Goal: Task Accomplishment & Management: Manage account settings

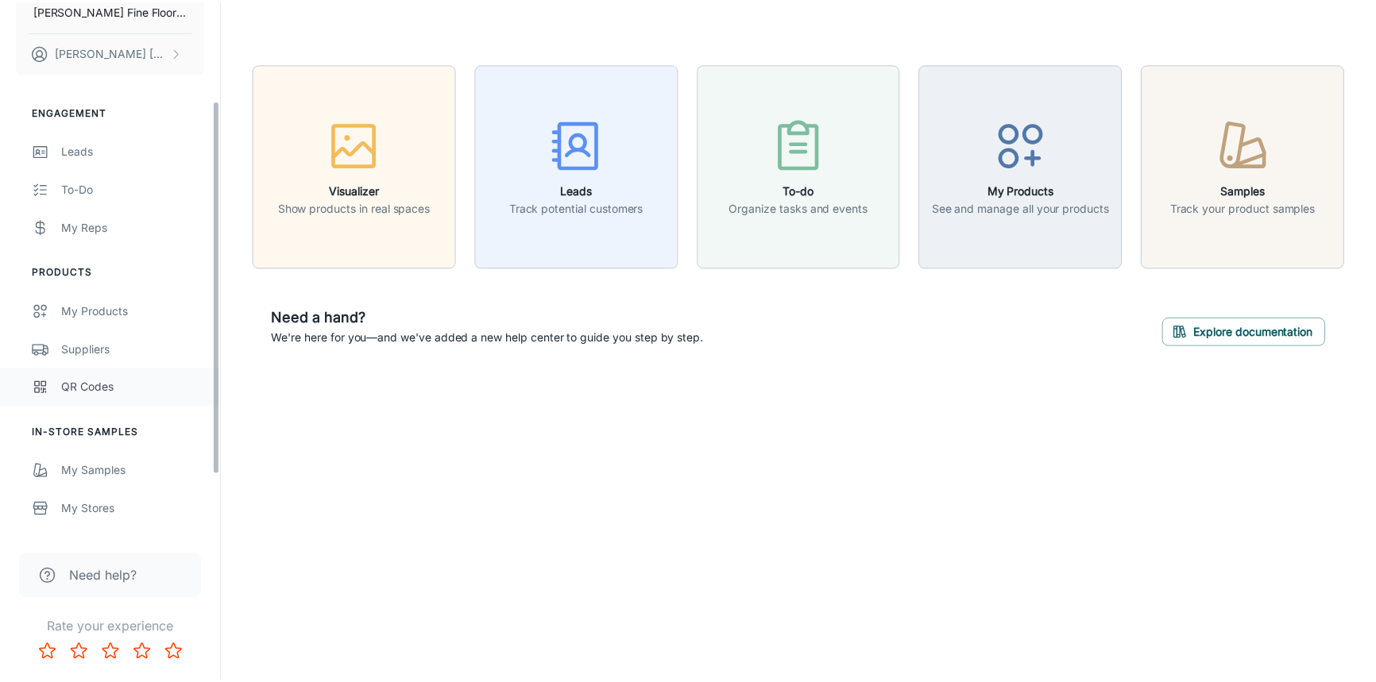
scroll to position [144, 0]
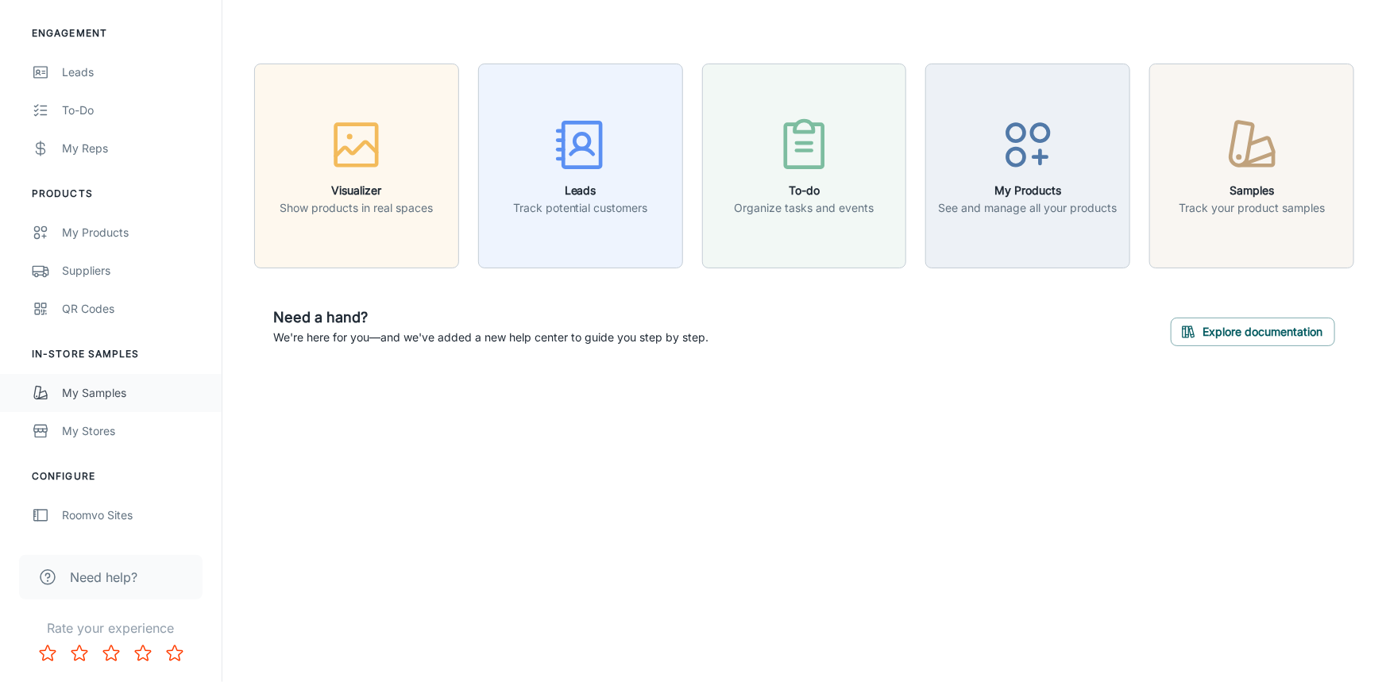
click at [88, 388] on div "My Samples" at bounding box center [134, 393] width 144 height 17
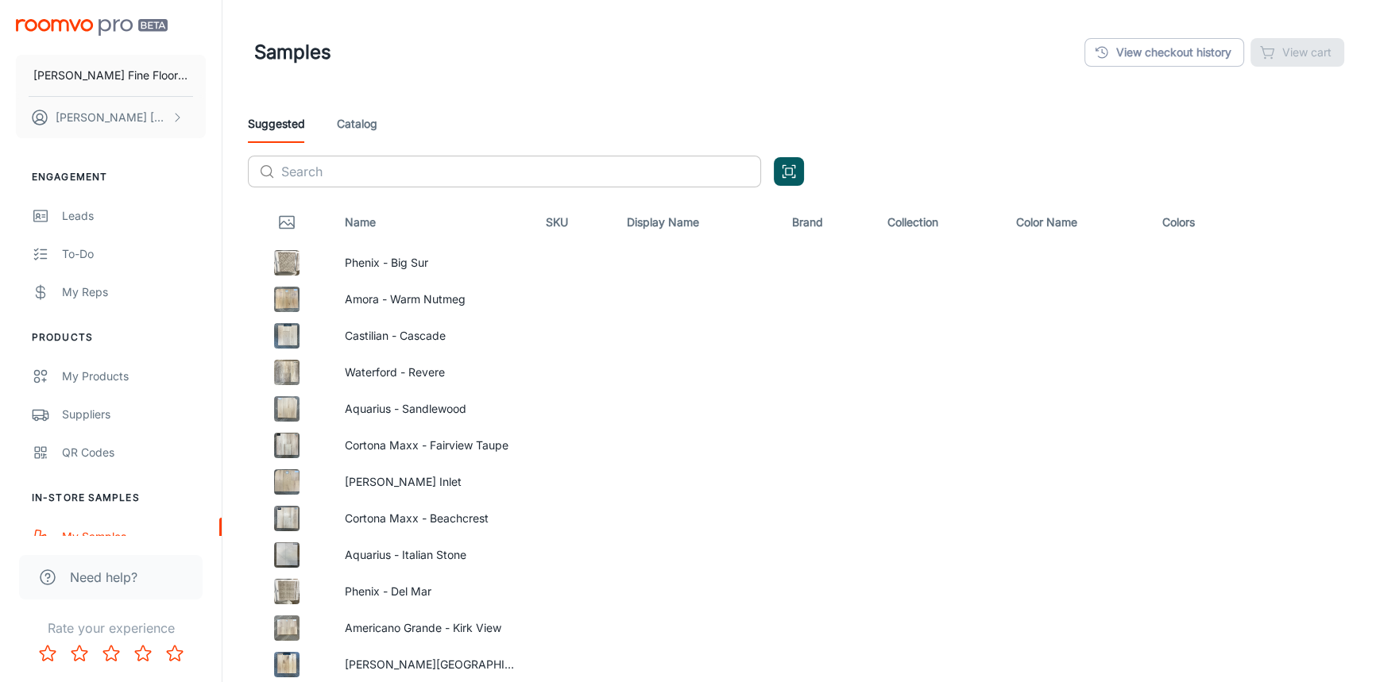
click at [338, 168] on input "text" at bounding box center [521, 172] width 480 height 32
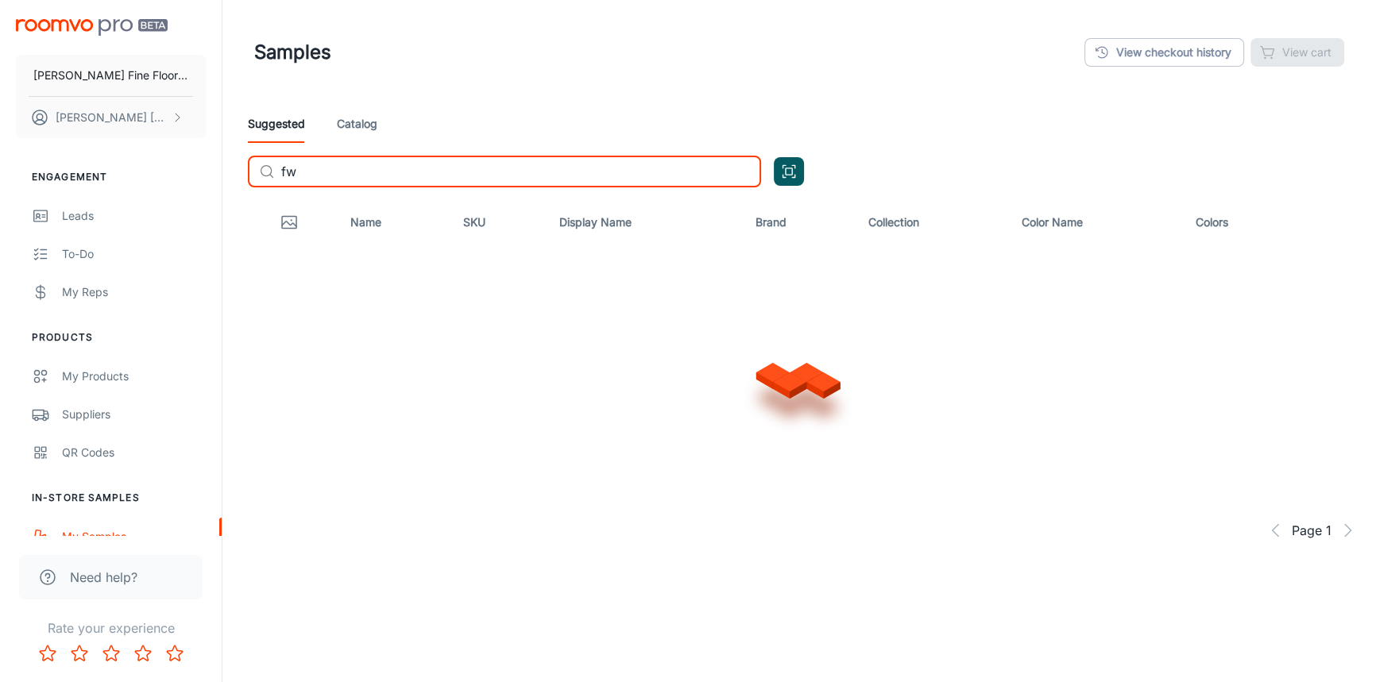
type input "f"
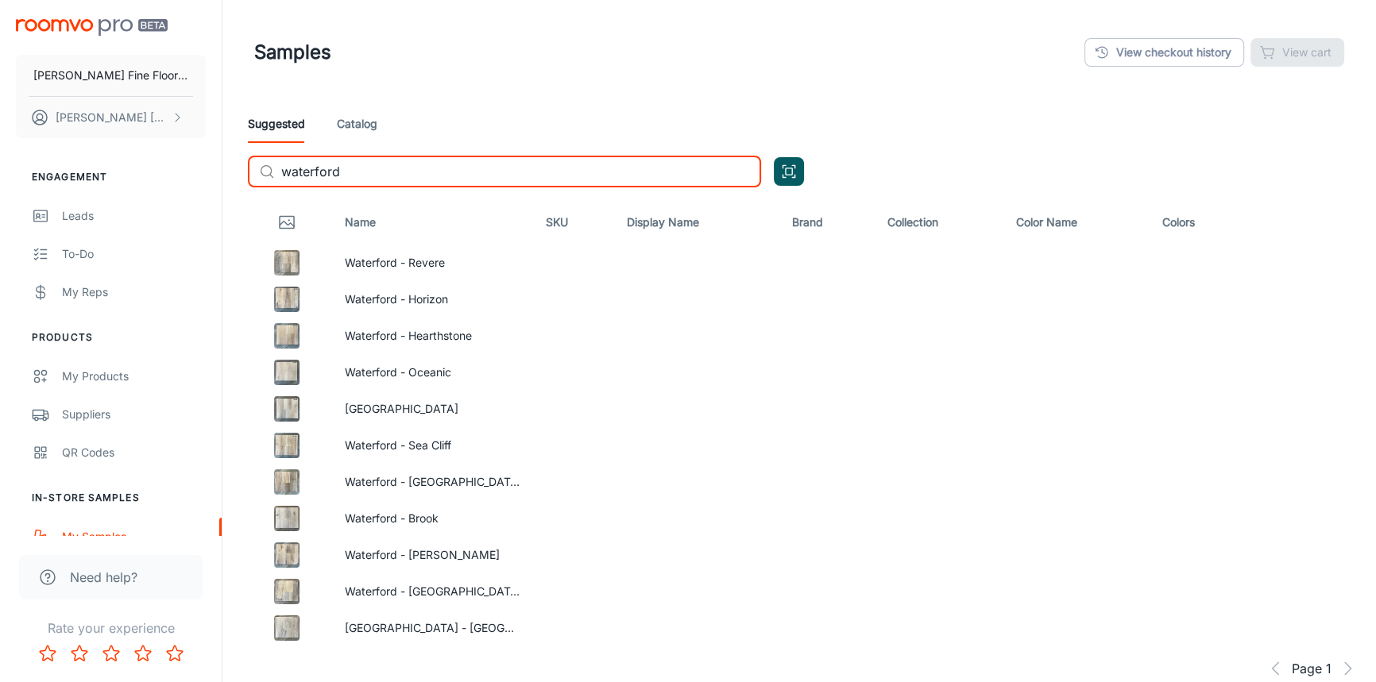
type input "waterford"
click at [1341, 404] on icon "button" at bounding box center [1340, 407] width 16 height 11
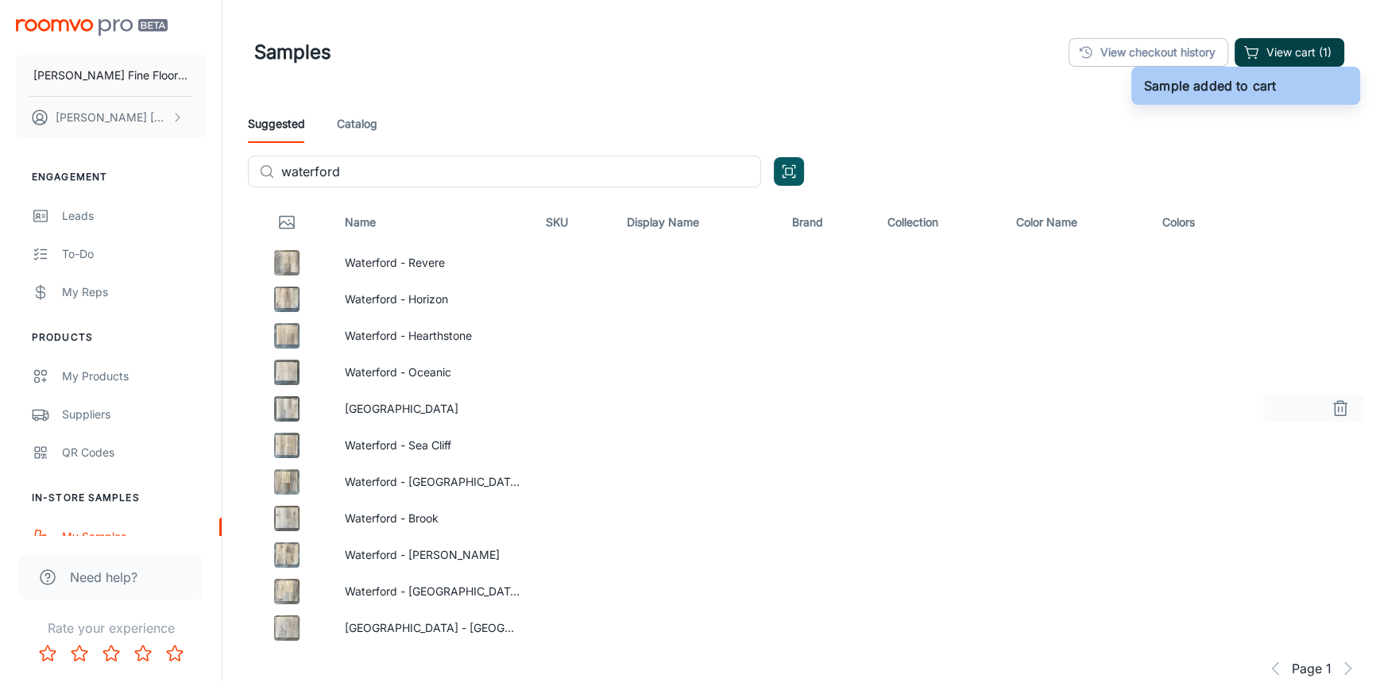
click at [1274, 47] on button "View cart (1)" at bounding box center [1290, 52] width 110 height 29
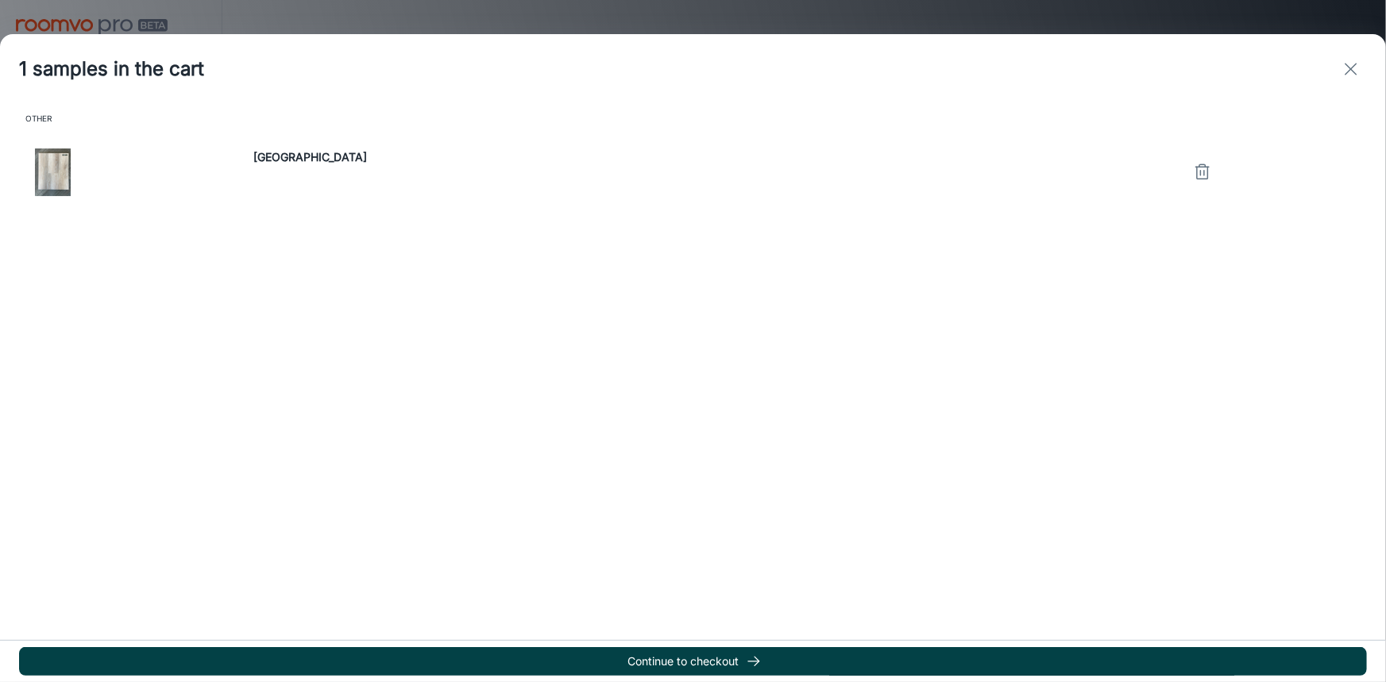
click at [686, 667] on button "Continue to checkout" at bounding box center [693, 662] width 1348 height 29
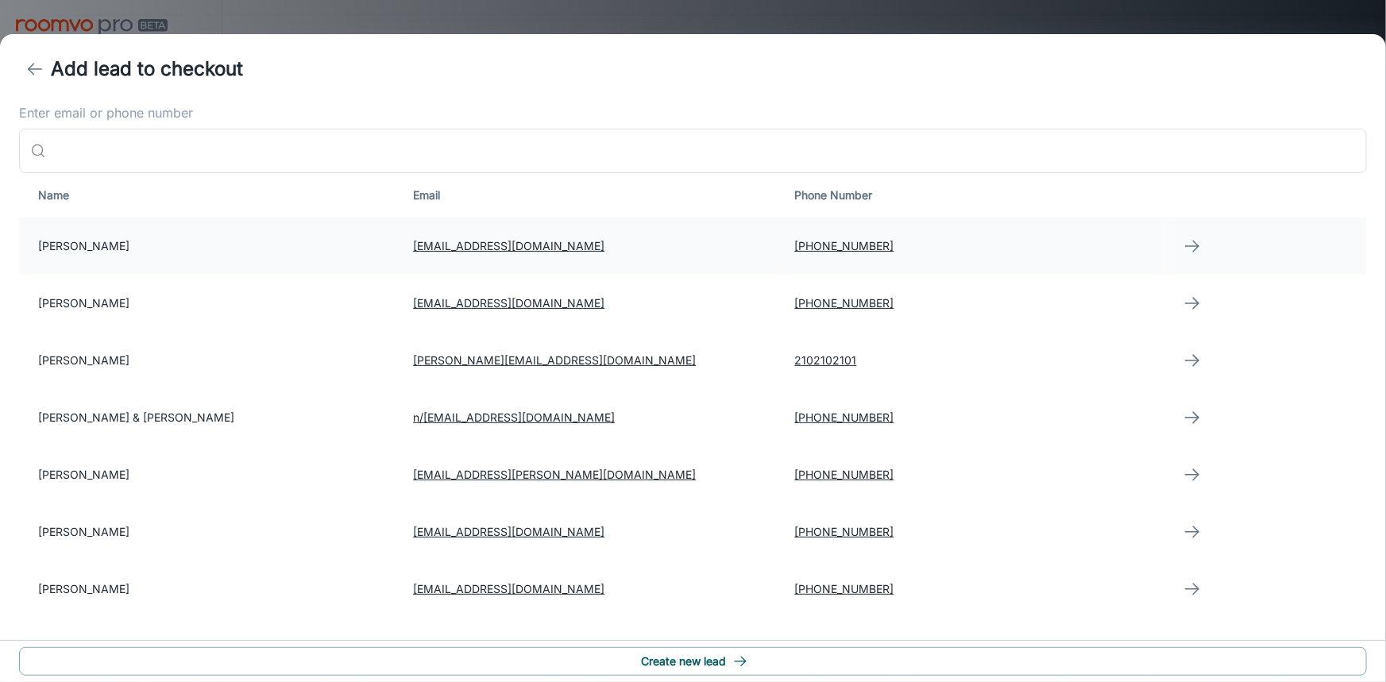
click at [136, 244] on td "[PERSON_NAME]" at bounding box center [209, 246] width 381 height 57
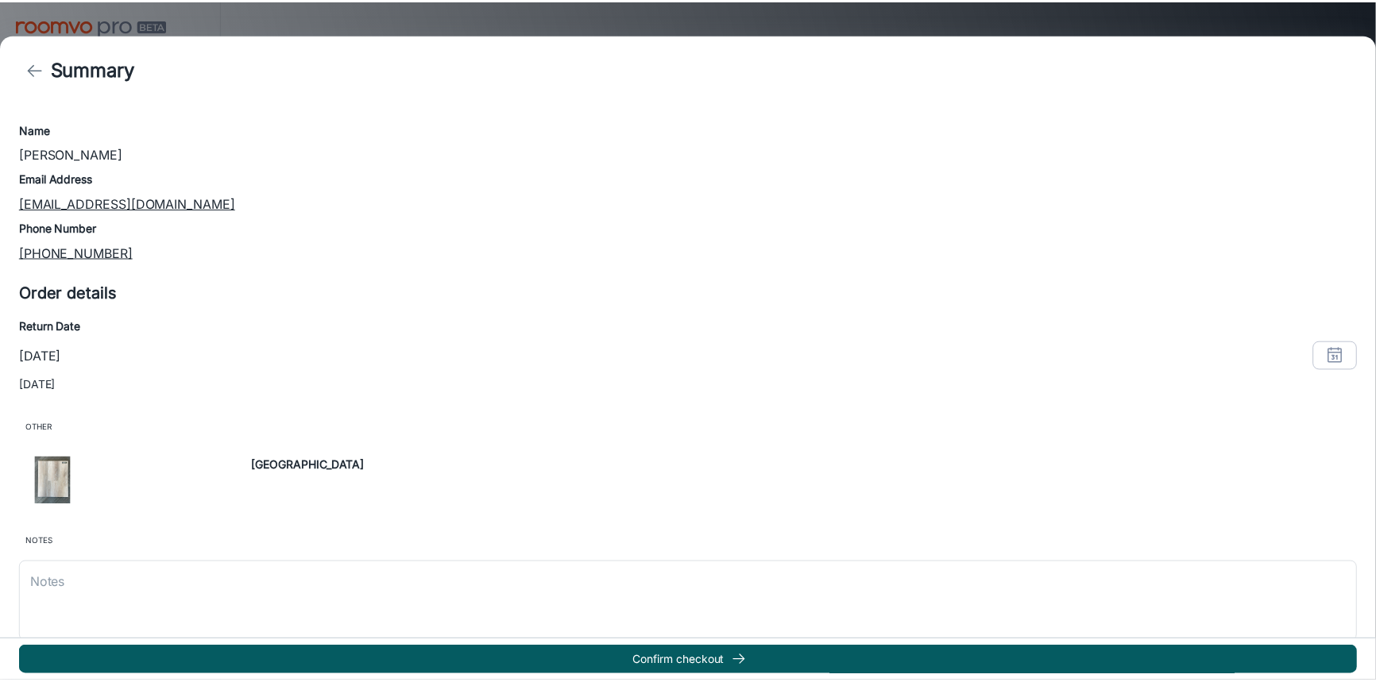
scroll to position [112, 0]
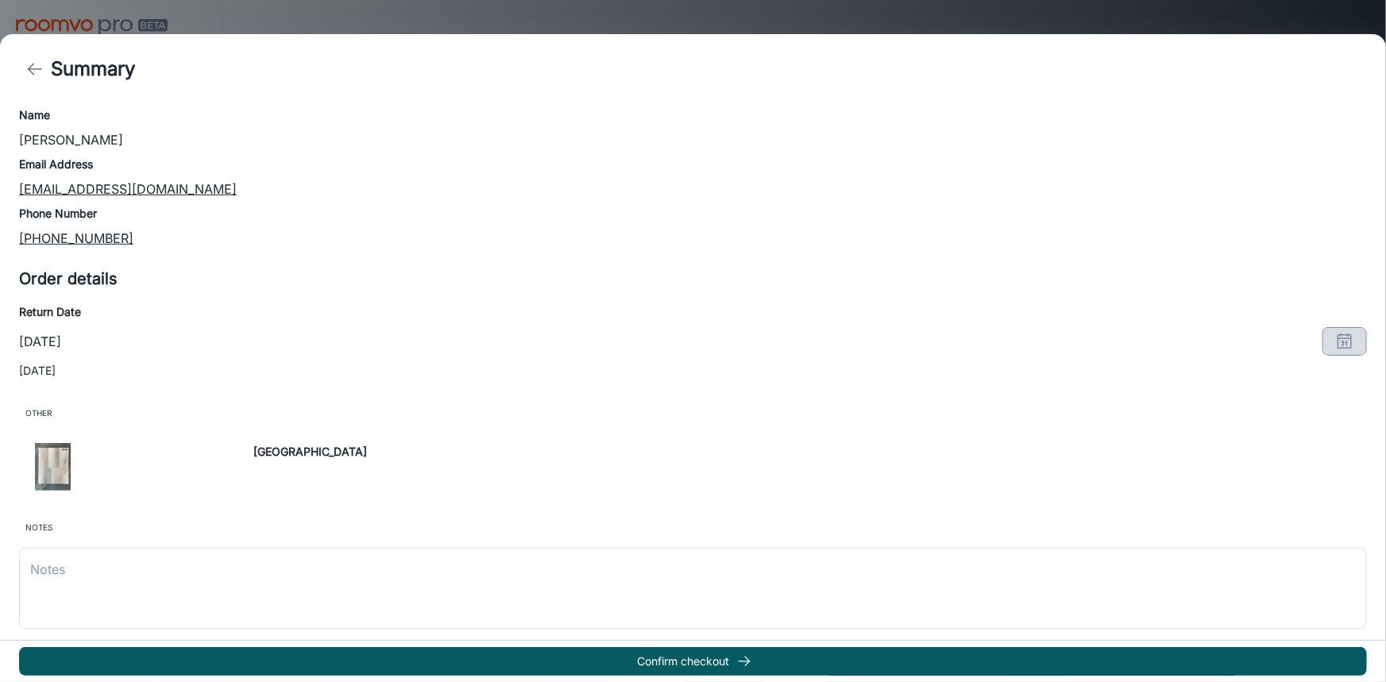
click at [1337, 346] on icon "button" at bounding box center [1345, 341] width 19 height 19
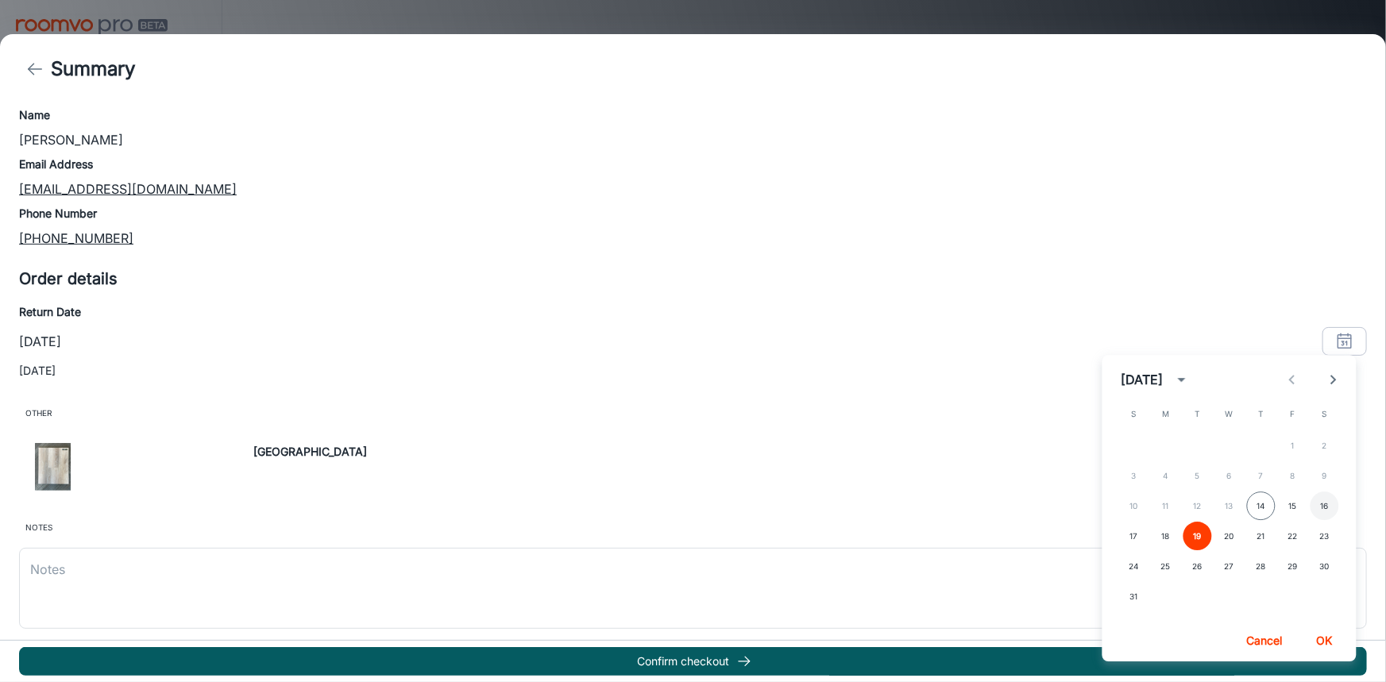
click at [1328, 509] on button "16" at bounding box center [1325, 506] width 29 height 29
click at [1333, 636] on button "OK" at bounding box center [1325, 641] width 51 height 29
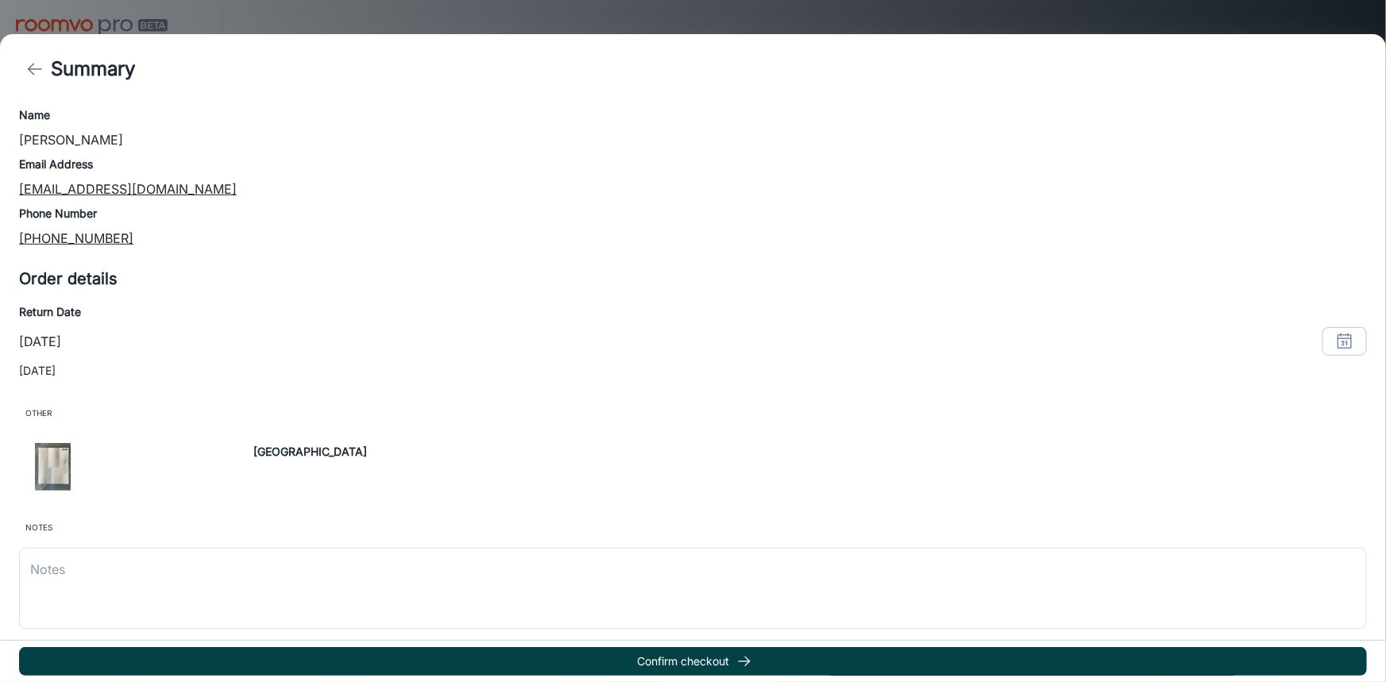
click at [675, 658] on button "Confirm checkout" at bounding box center [693, 662] width 1348 height 29
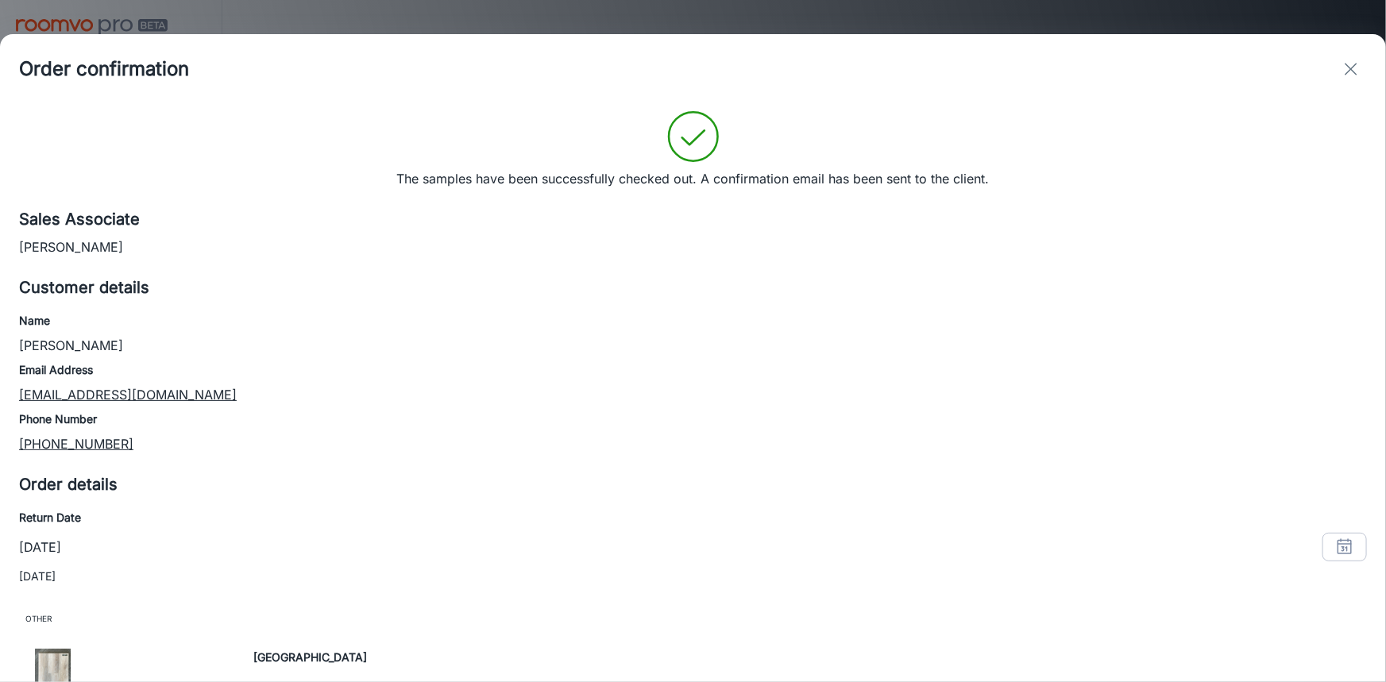
click at [1358, 70] on icon "exit" at bounding box center [1351, 69] width 19 height 19
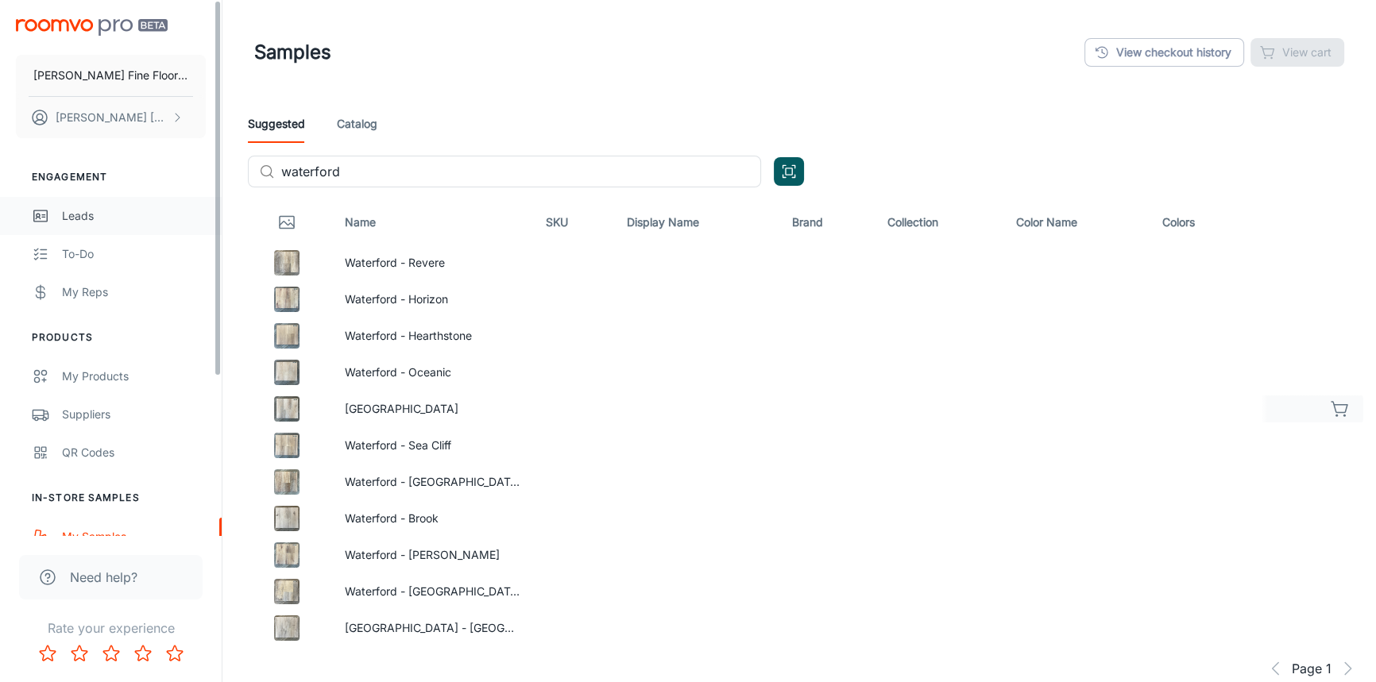
click at [99, 211] on div "Leads" at bounding box center [134, 215] width 144 height 17
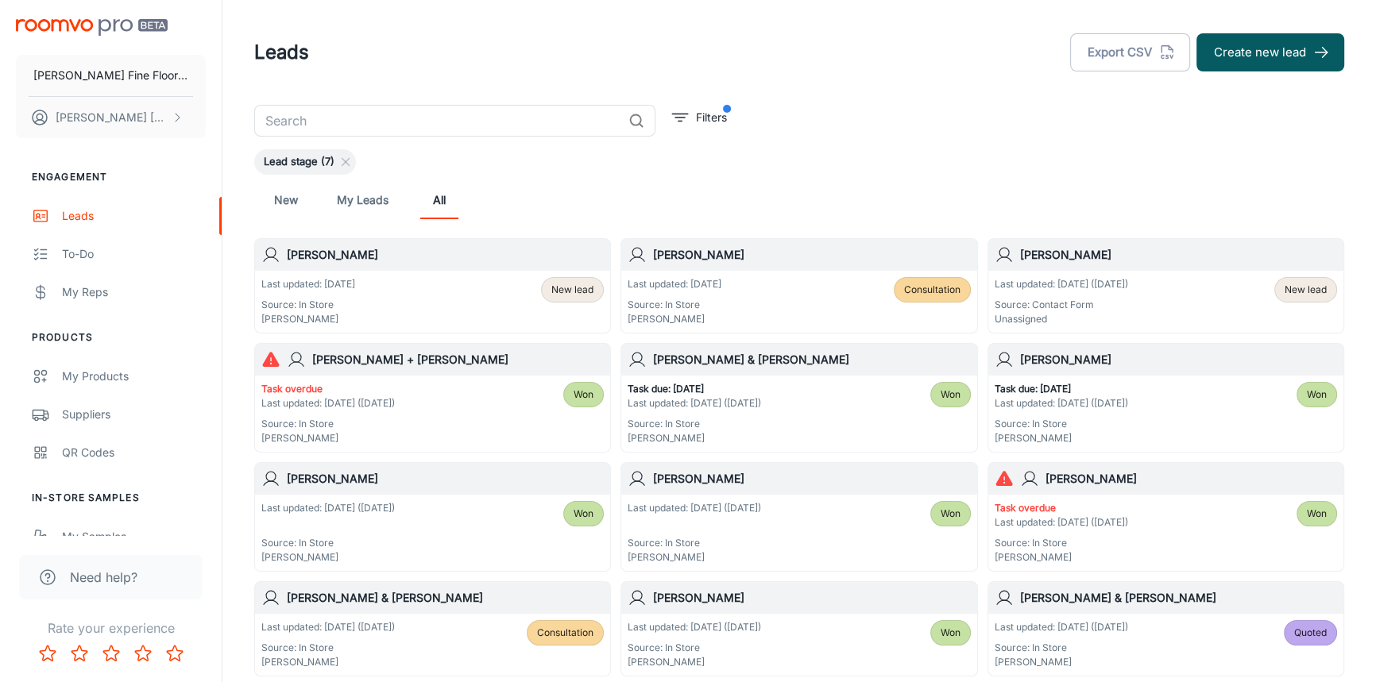
click at [1150, 269] on div "[PERSON_NAME]" at bounding box center [1165, 255] width 355 height 32
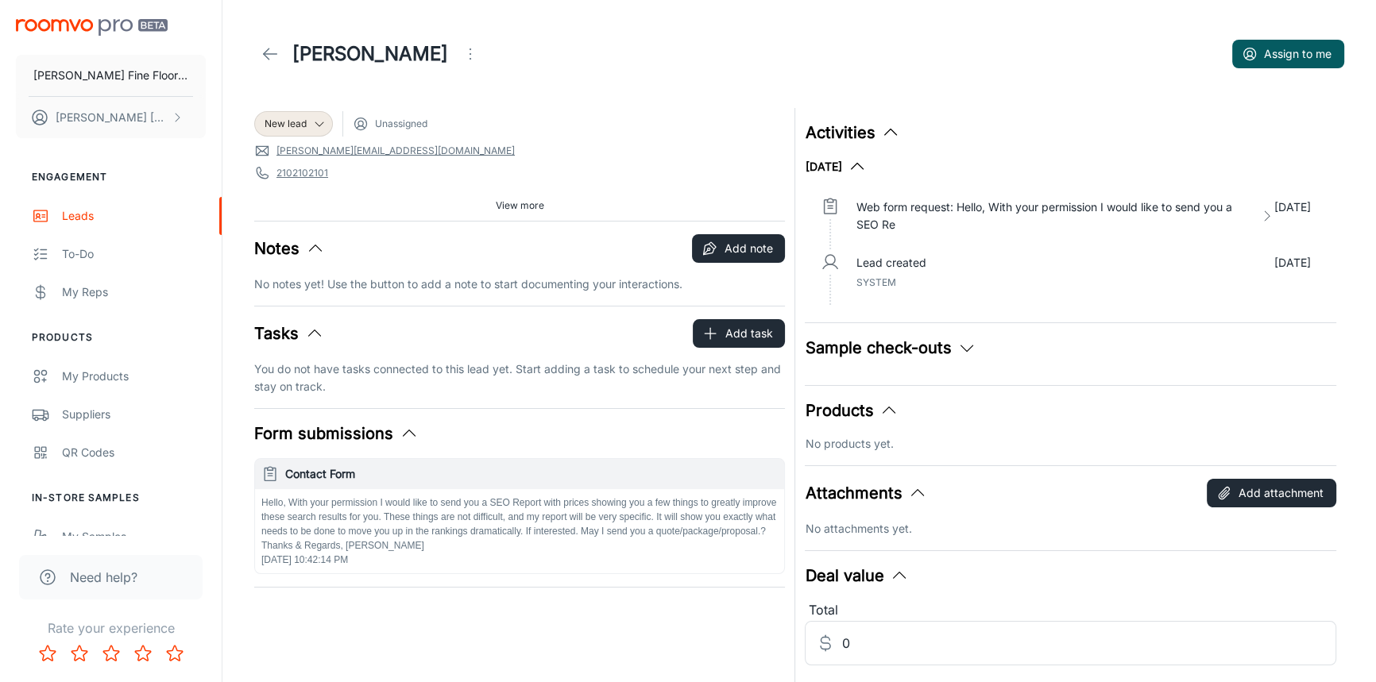
click at [476, 48] on icon "Open menu" at bounding box center [470, 53] width 19 height 19
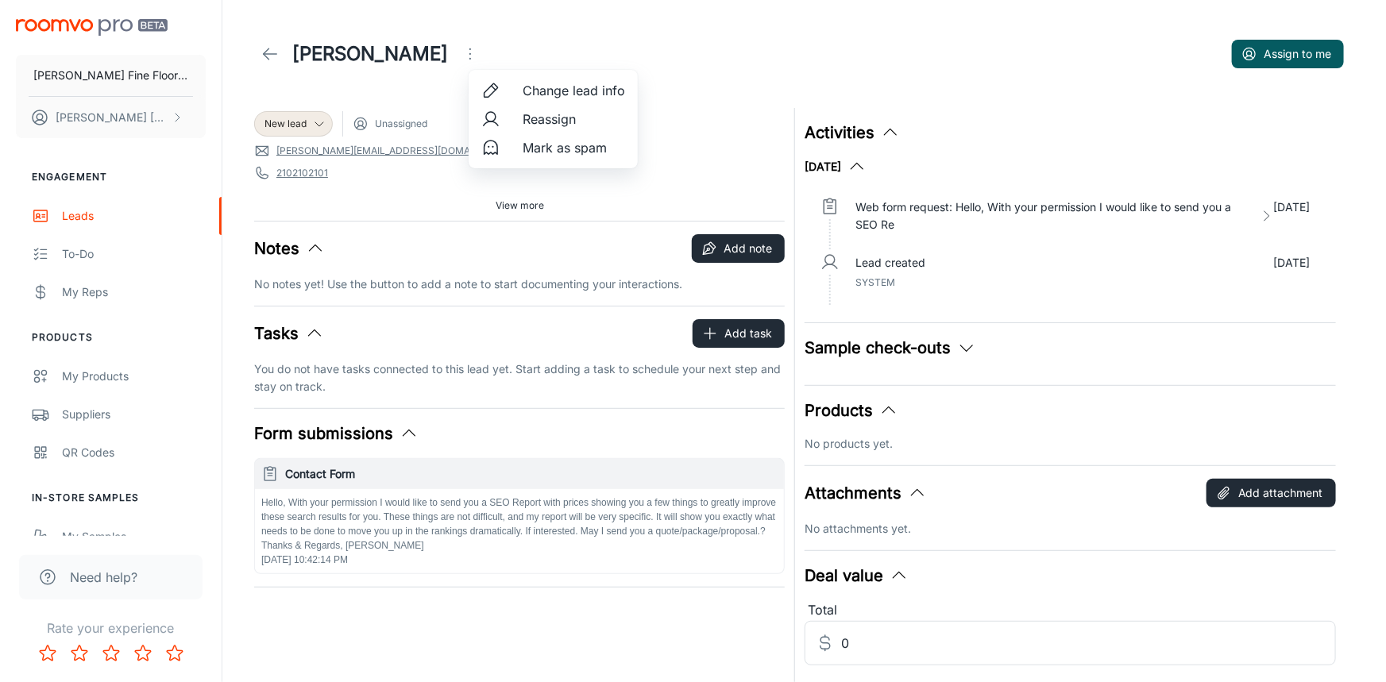
click at [545, 153] on span "Mark as spam" at bounding box center [574, 147] width 102 height 19
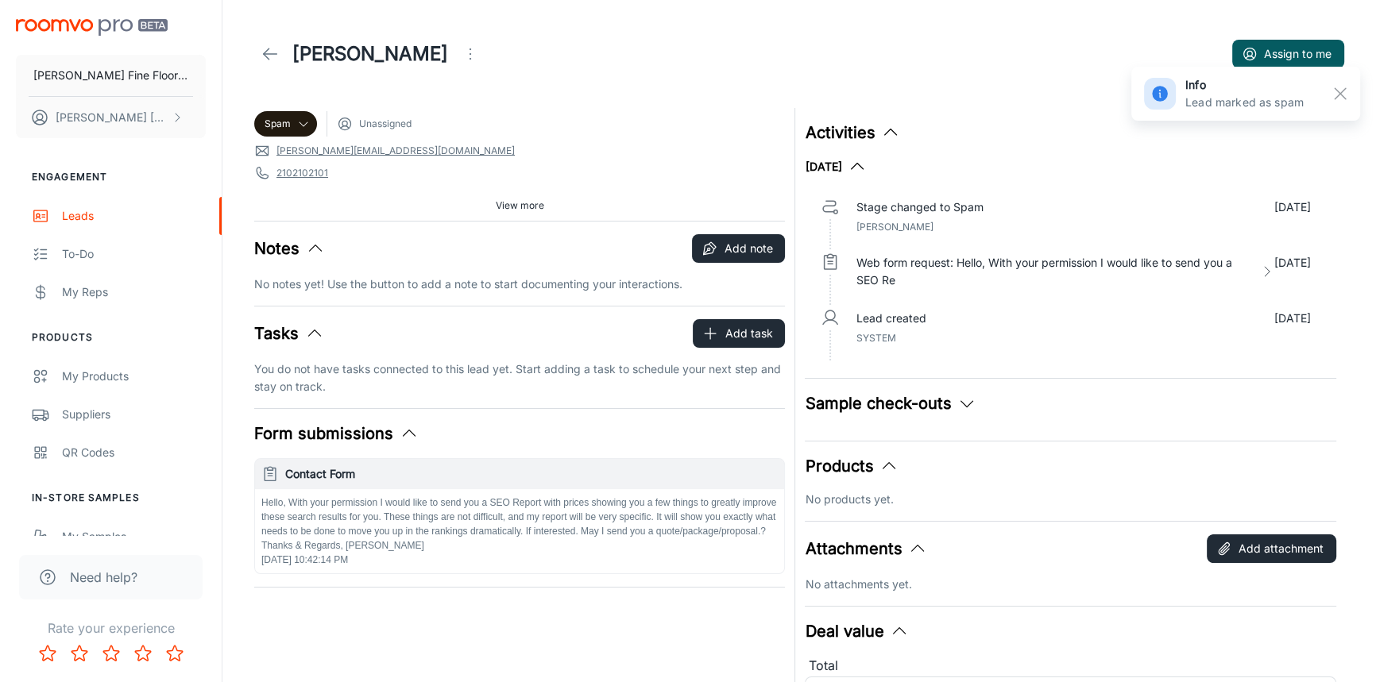
click at [280, 45] on link at bounding box center [270, 54] width 32 height 32
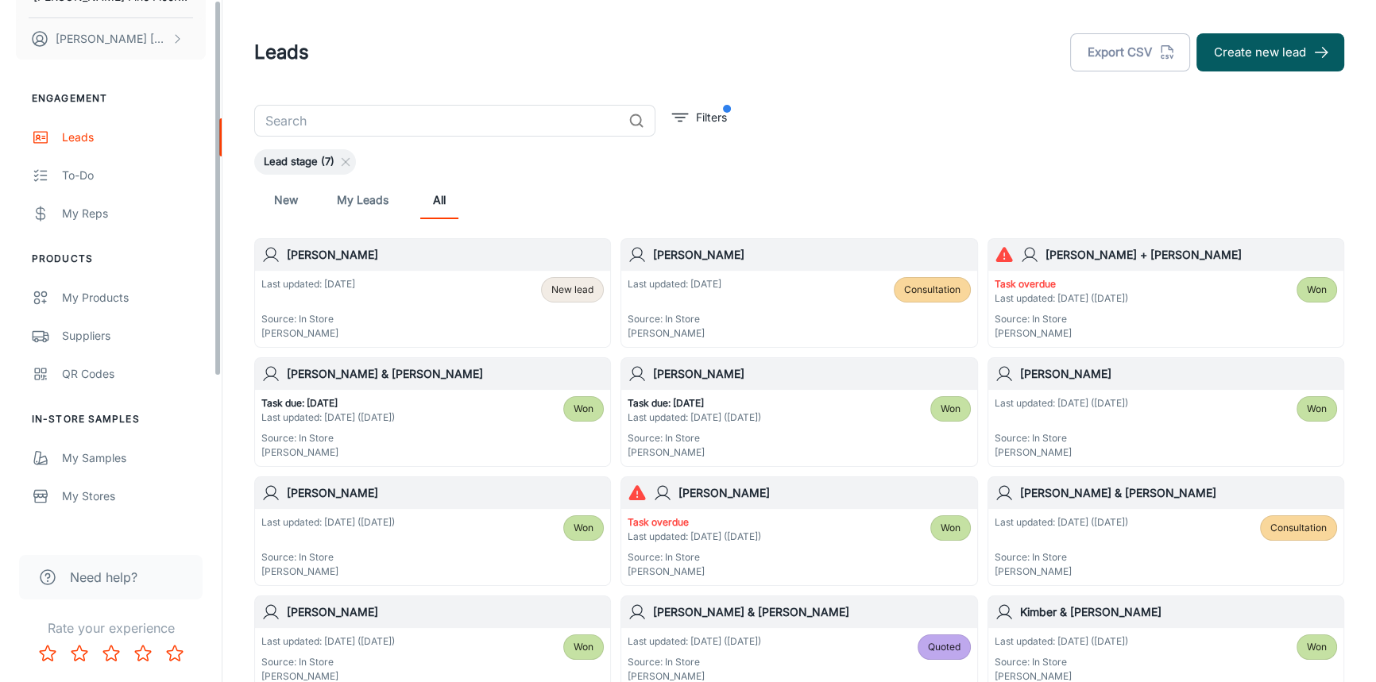
scroll to position [216, 0]
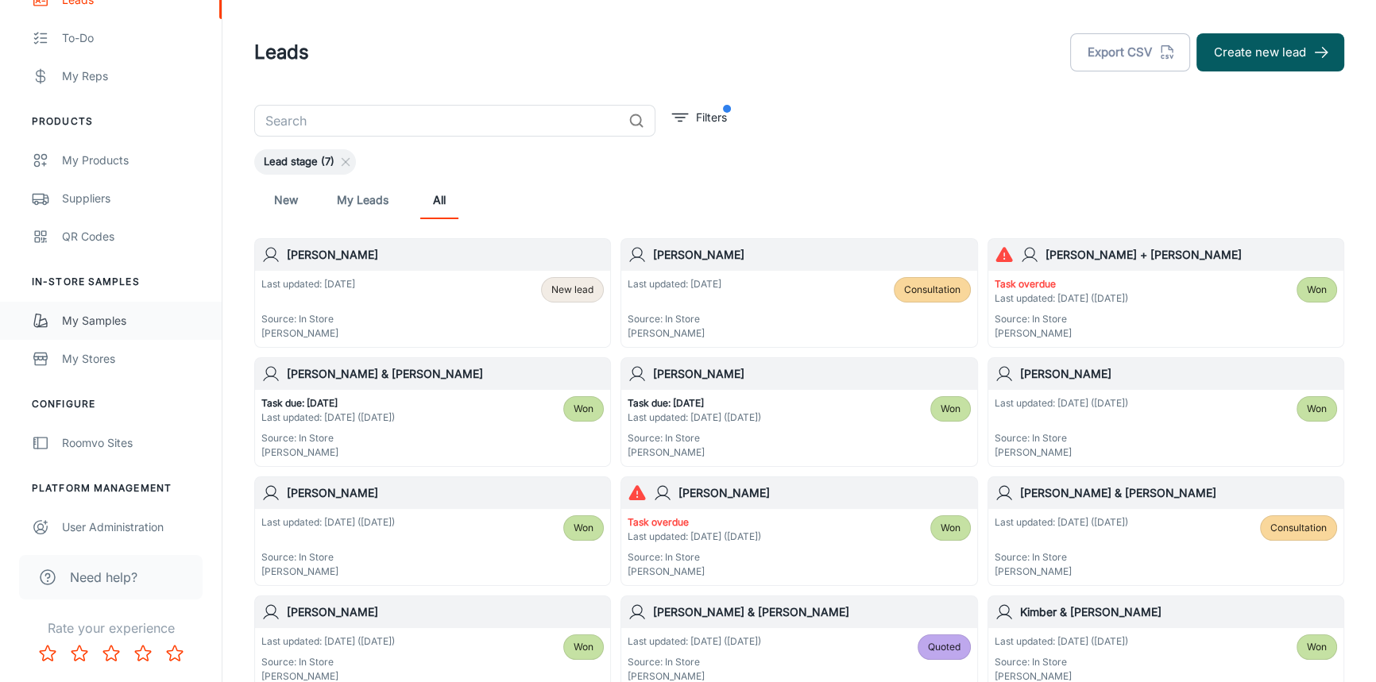
click at [75, 323] on div "My Samples" at bounding box center [134, 320] width 144 height 17
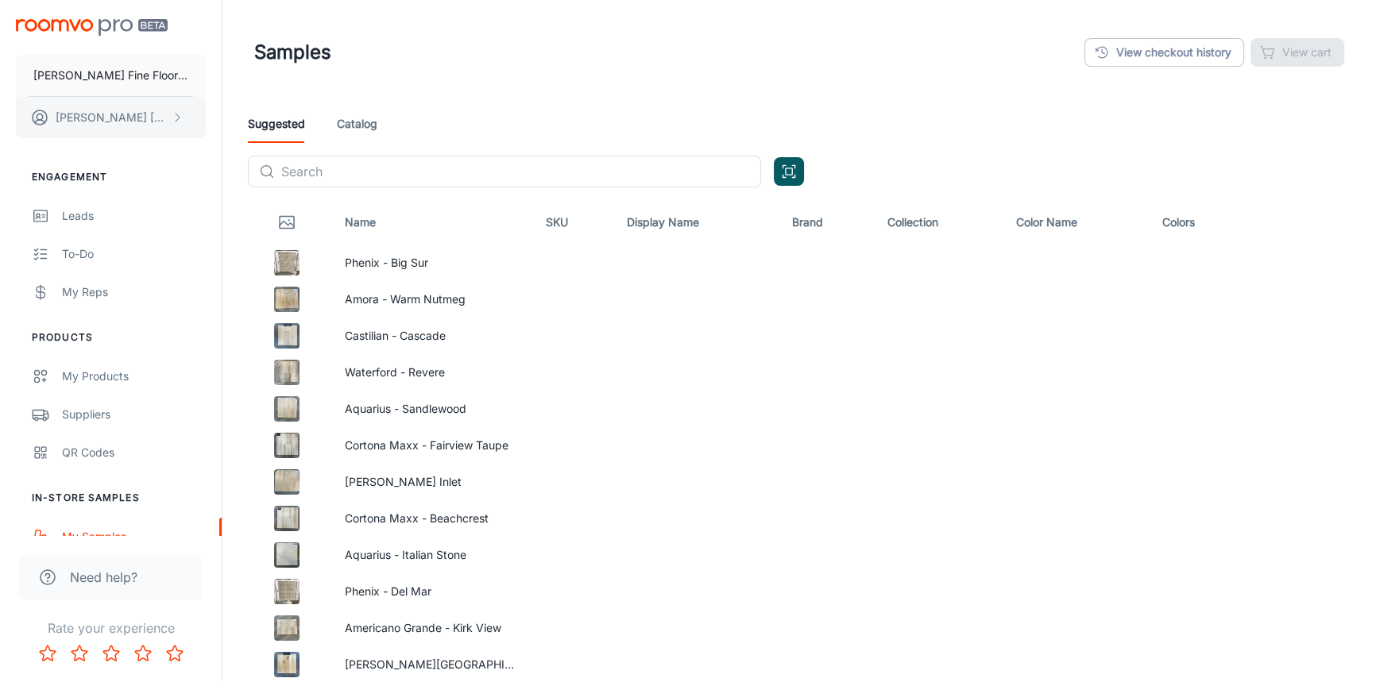
click at [160, 118] on button "[PERSON_NAME]" at bounding box center [111, 117] width 190 height 41
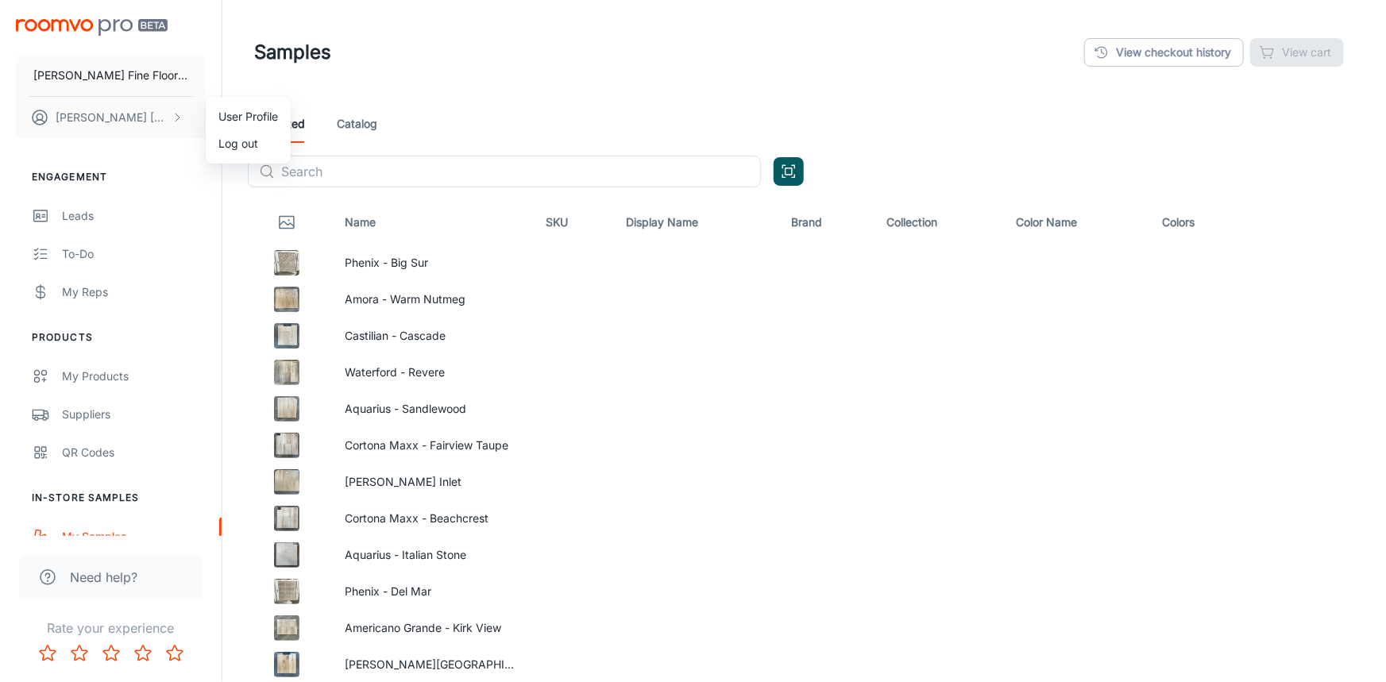
click at [230, 149] on li "Log out" at bounding box center [248, 143] width 85 height 27
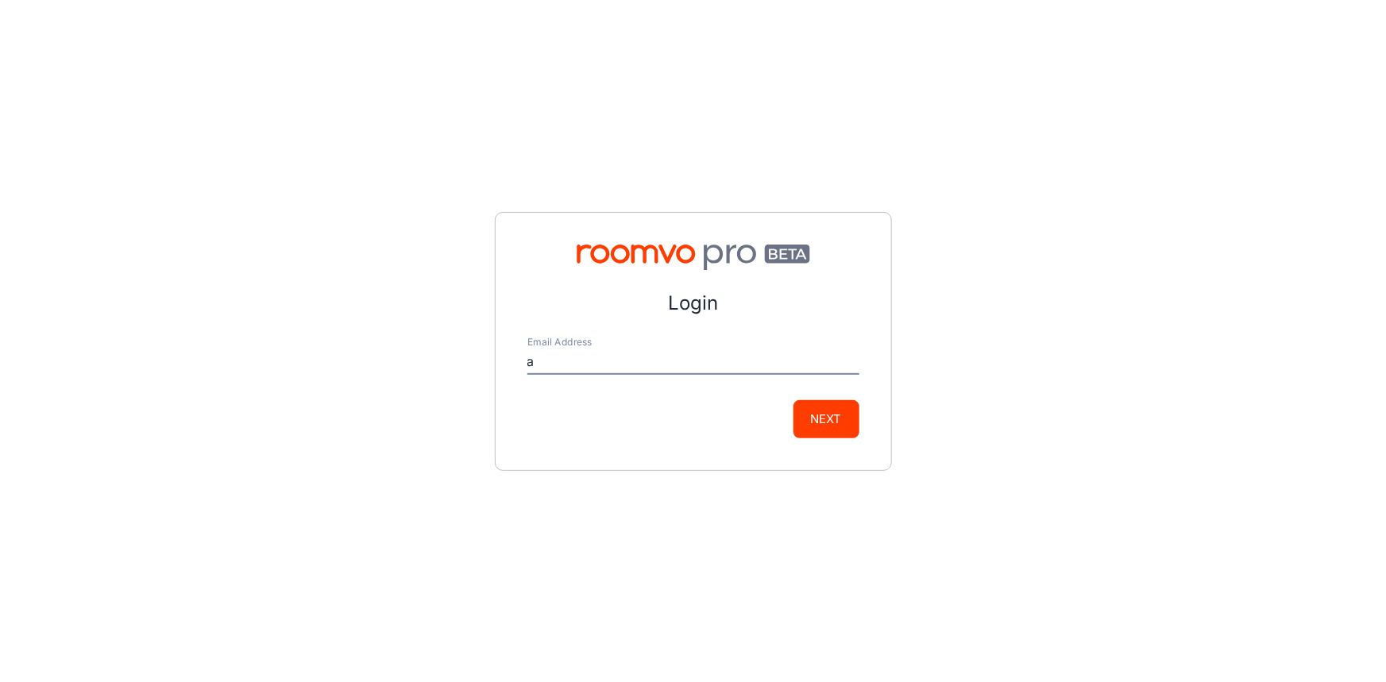
type input "[EMAIL_ADDRESS][DOMAIN_NAME]"
click at [826, 416] on button "Next" at bounding box center [827, 419] width 66 height 38
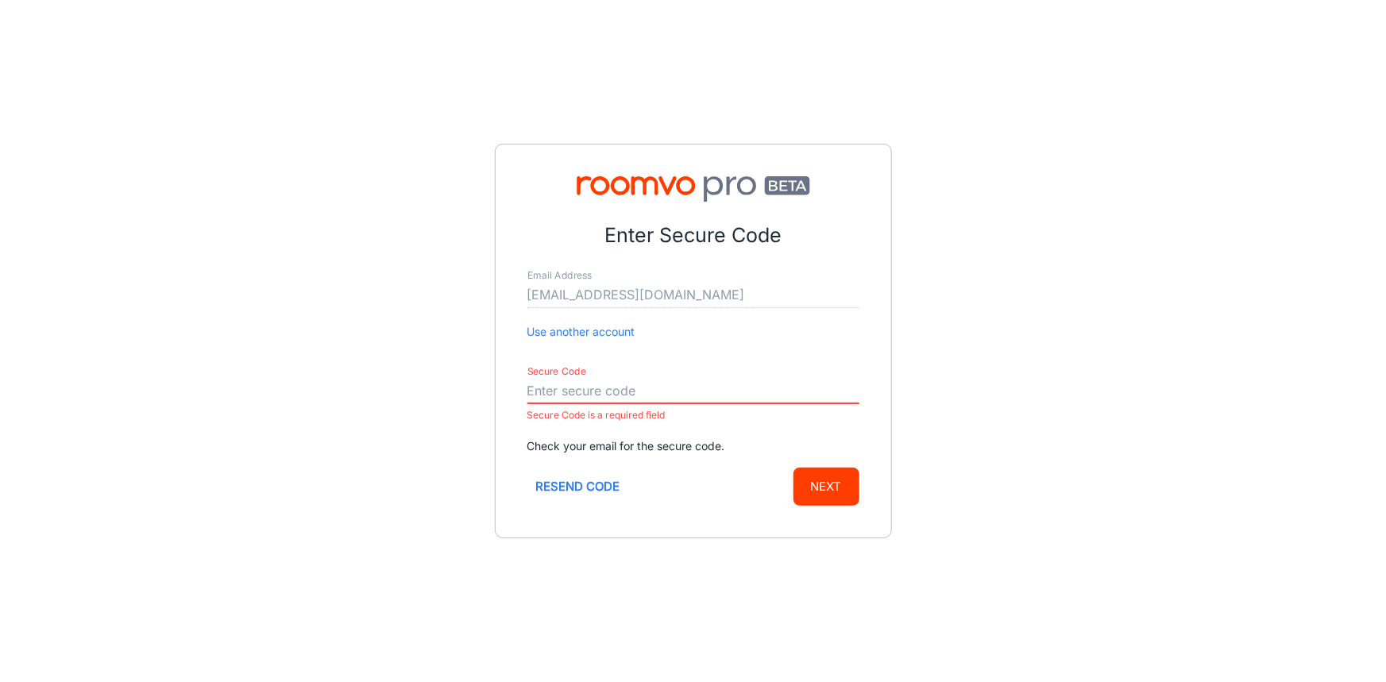
click at [570, 480] on button "Resend code" at bounding box center [579, 487] width 102 height 38
click at [559, 383] on input "Secure Code" at bounding box center [694, 391] width 332 height 25
paste input "710622"
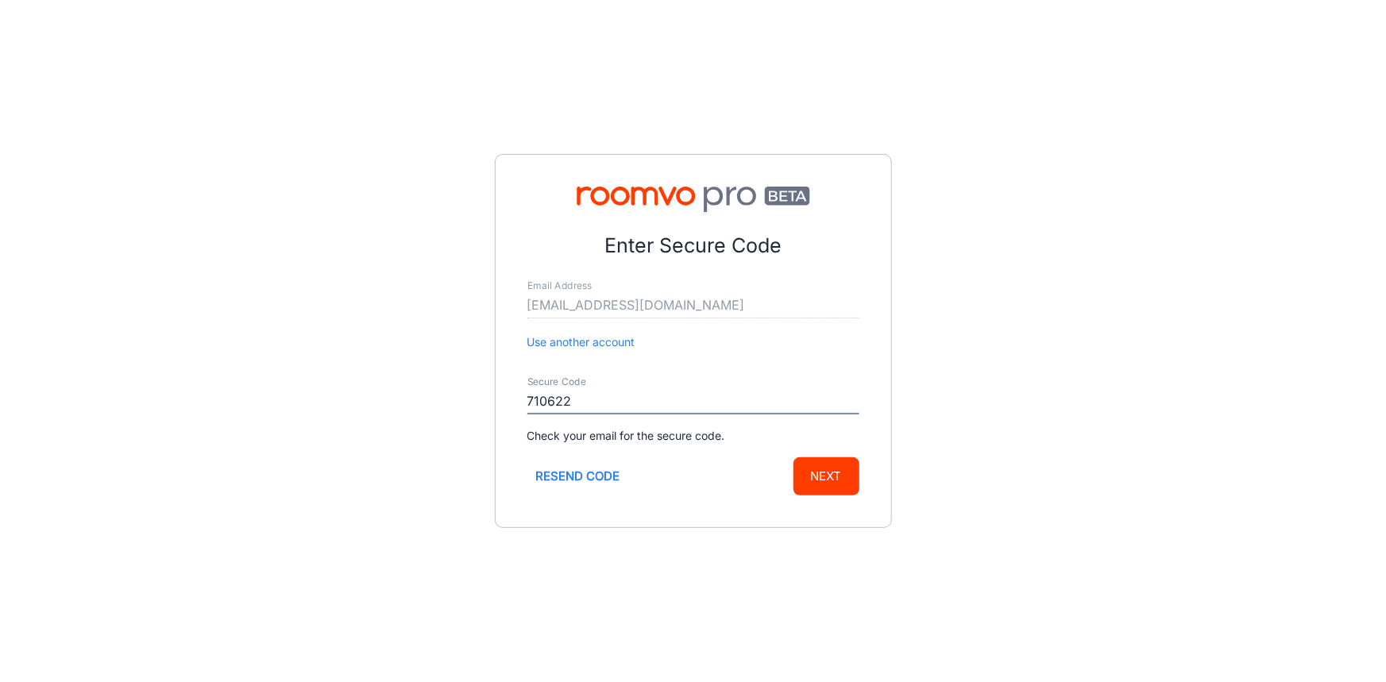
type input "710622"
click at [826, 476] on button "Next" at bounding box center [827, 477] width 66 height 38
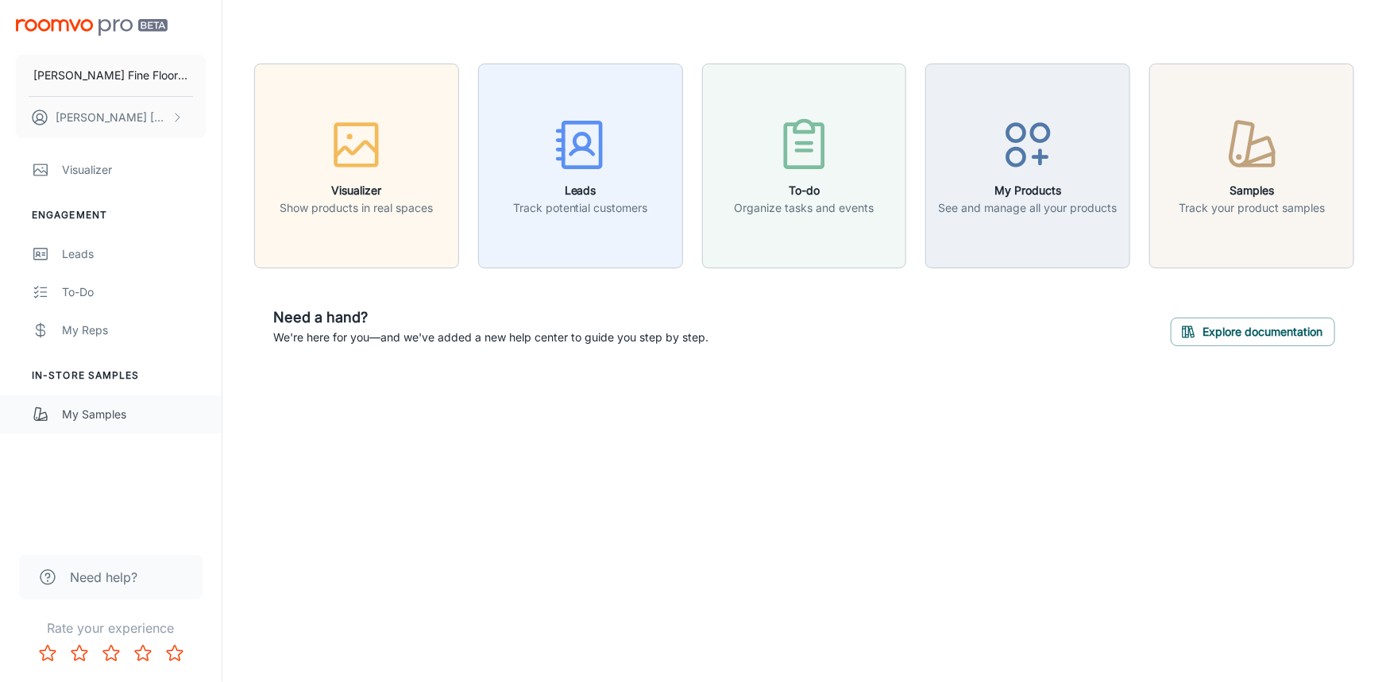
click at [108, 411] on div "My Samples" at bounding box center [134, 414] width 144 height 17
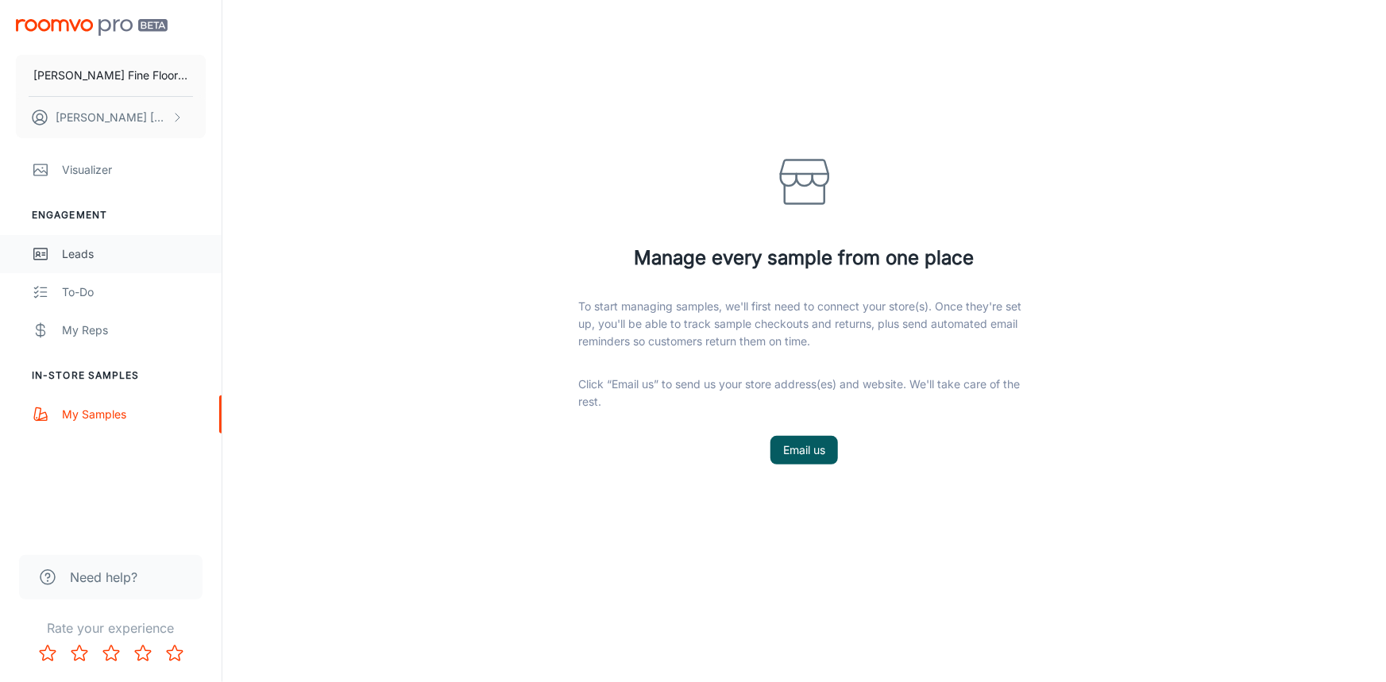
click at [88, 253] on div "Leads" at bounding box center [134, 253] width 144 height 17
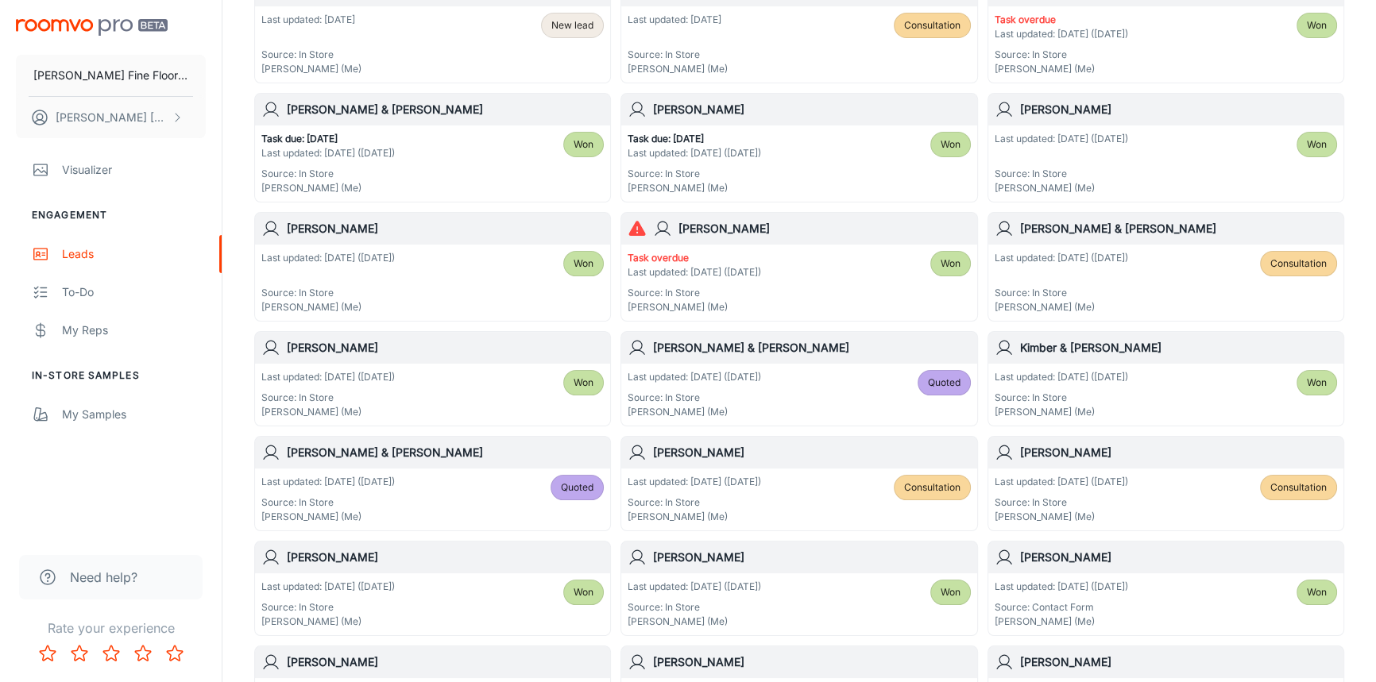
scroll to position [288, 0]
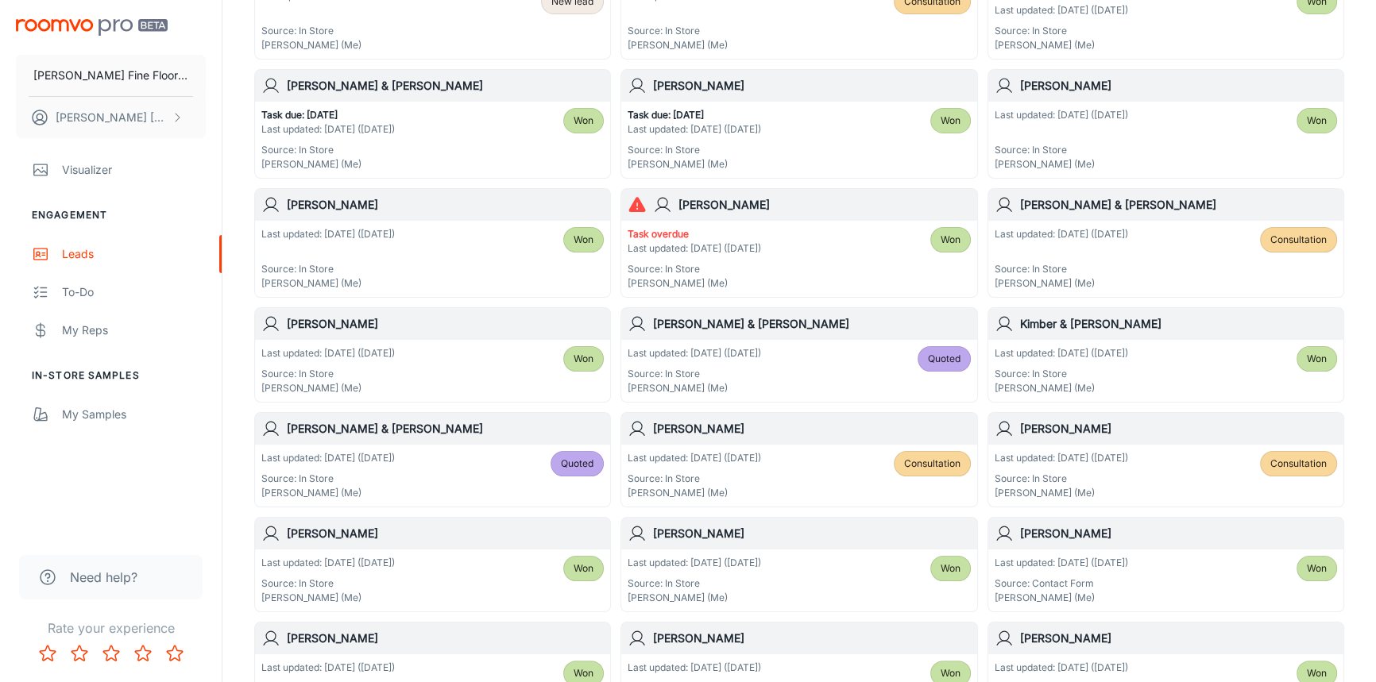
click at [767, 432] on h6 "[PERSON_NAME]" at bounding box center [811, 428] width 317 height 17
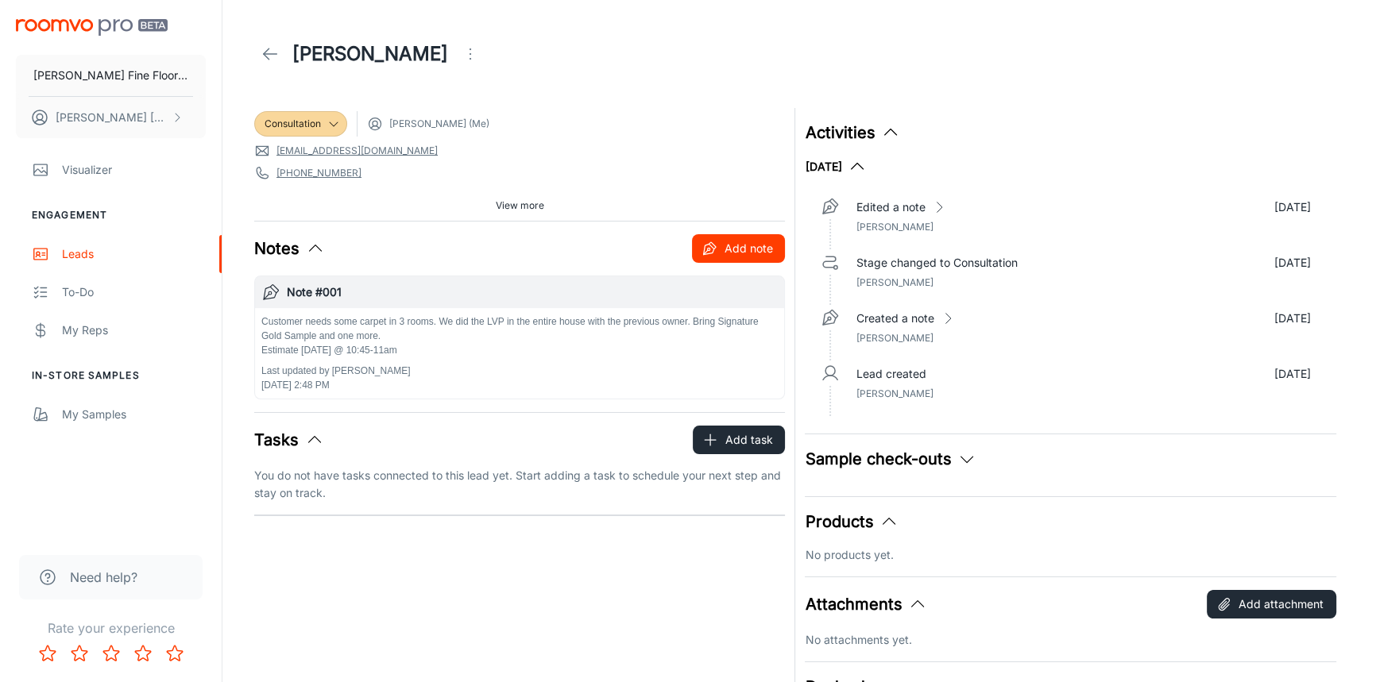
click at [754, 253] on button "Add note" at bounding box center [738, 248] width 93 height 29
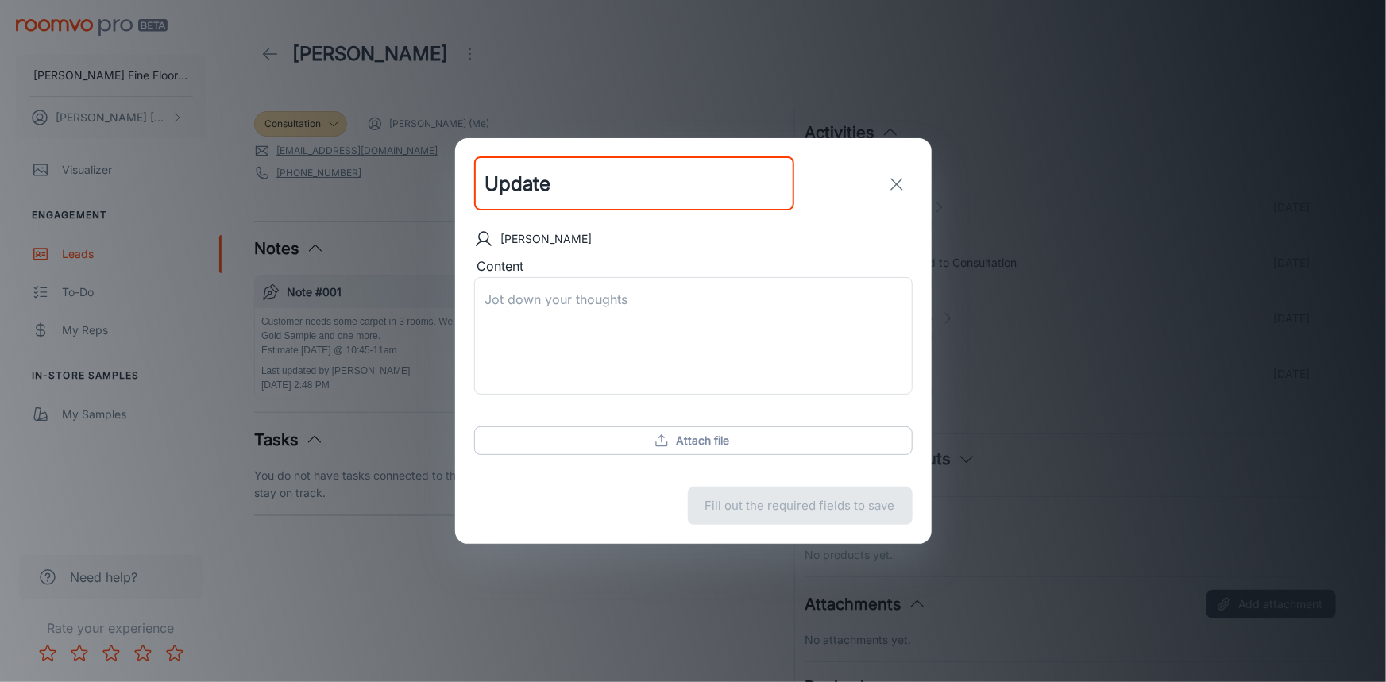
type input "Update"
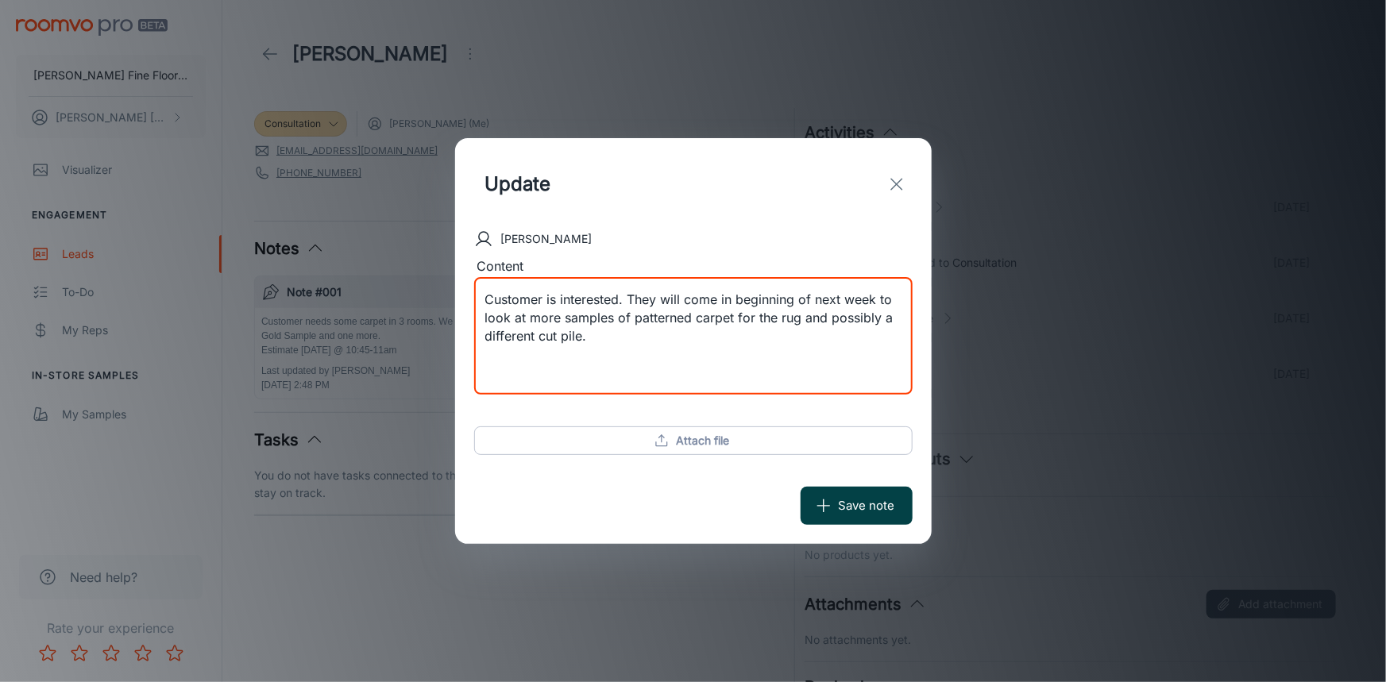
type textarea "Customer is interested. They will come in beginning of next week to look at mor…"
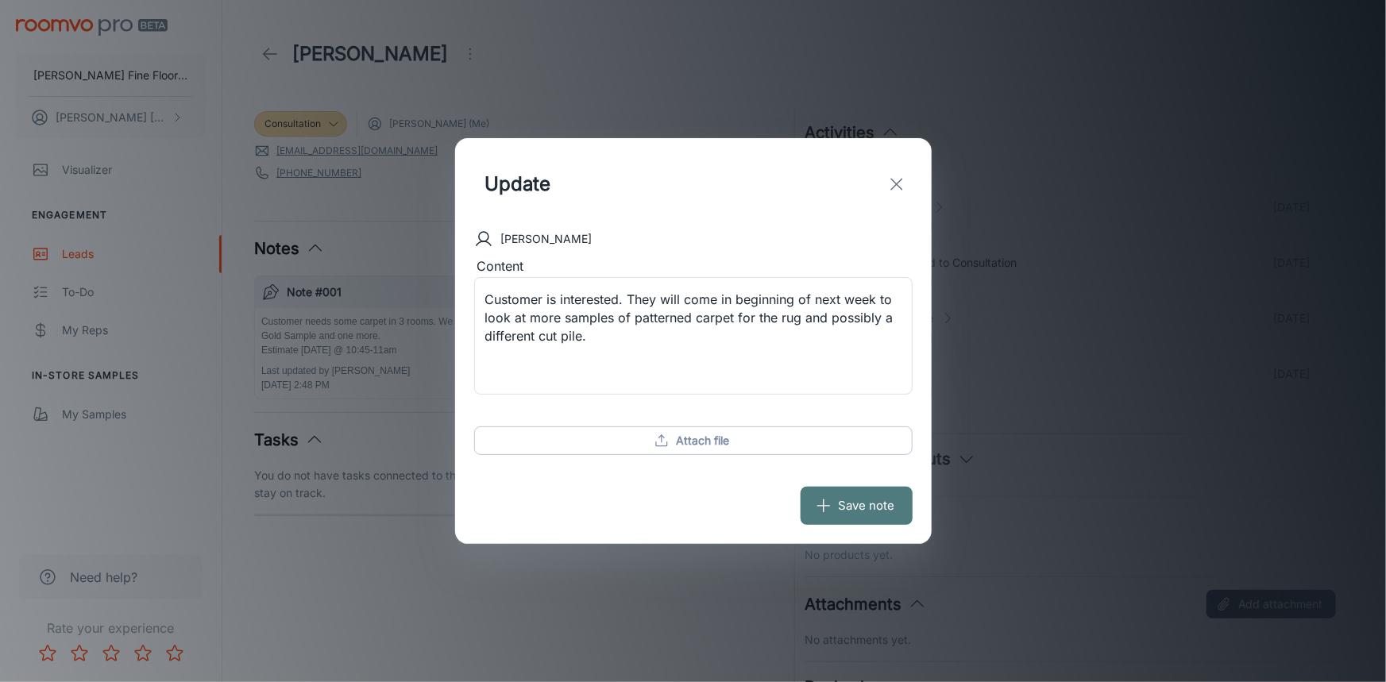
click at [865, 509] on button "Save note" at bounding box center [857, 506] width 112 height 38
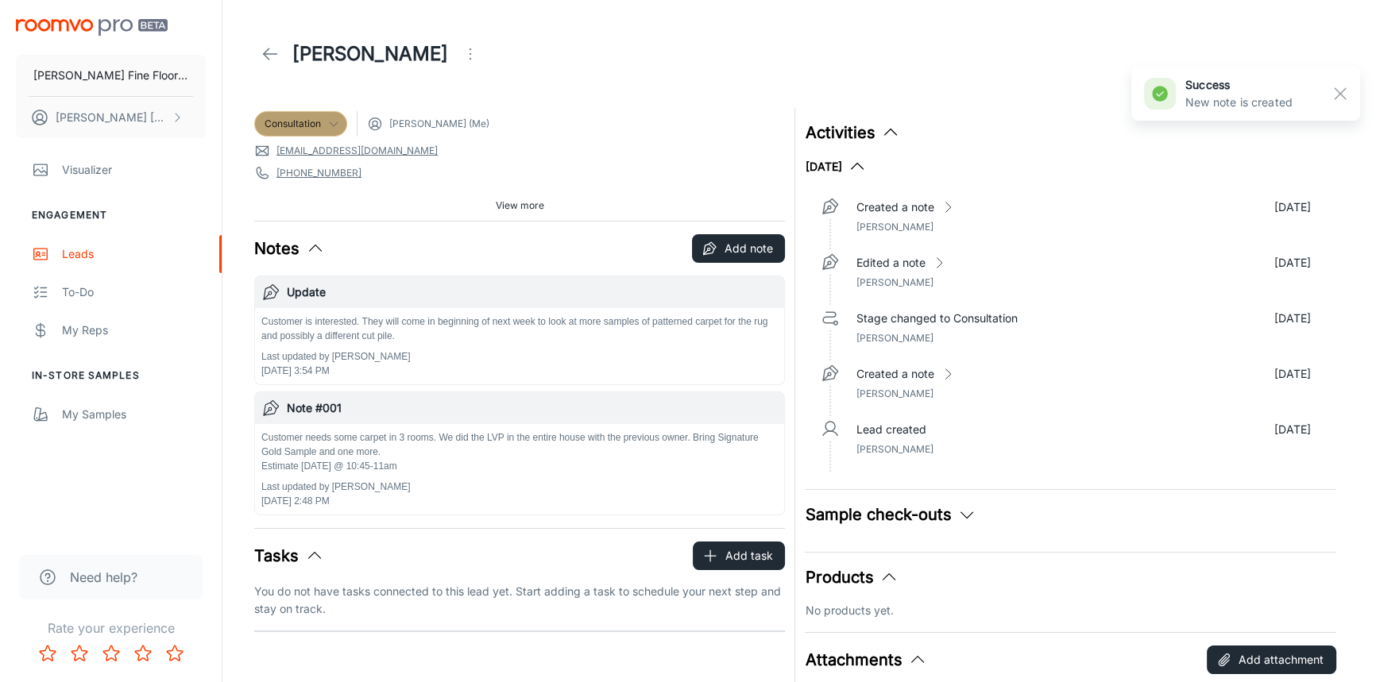
click at [340, 120] on icon at bounding box center [333, 124] width 13 height 13
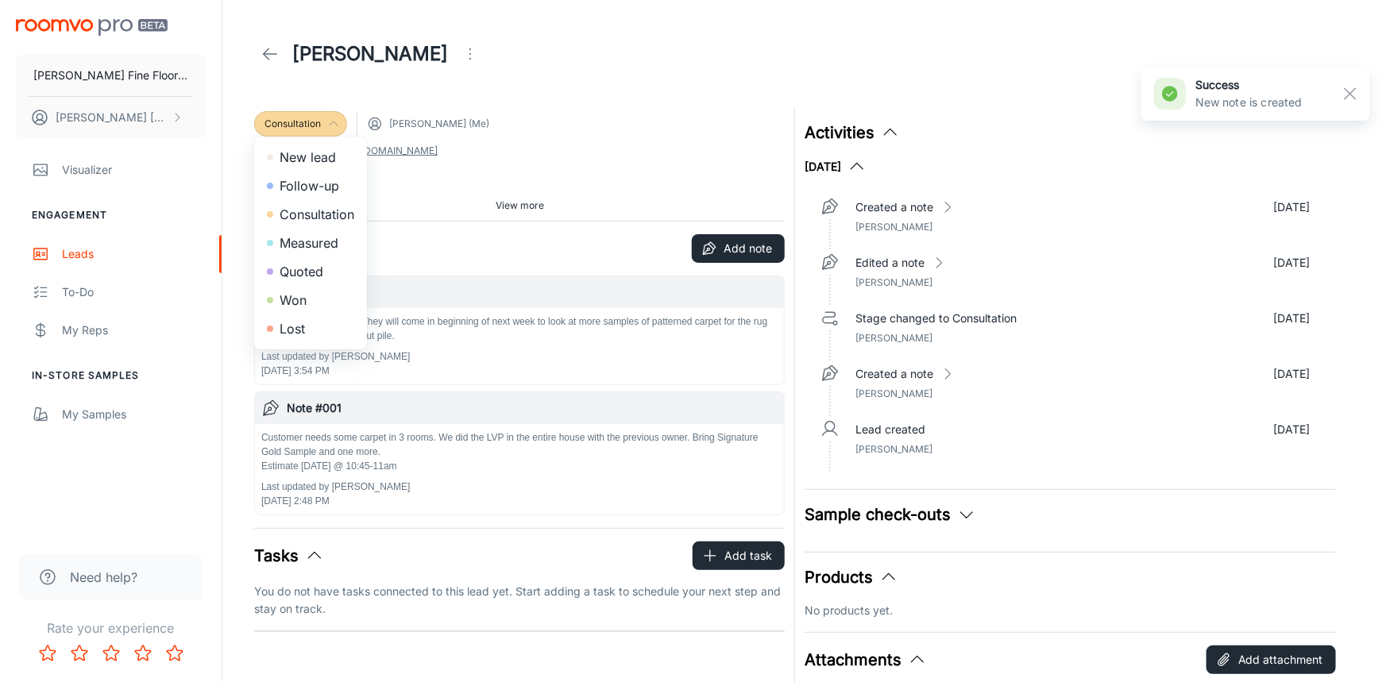
click at [312, 270] on li "Quoted" at bounding box center [310, 271] width 113 height 29
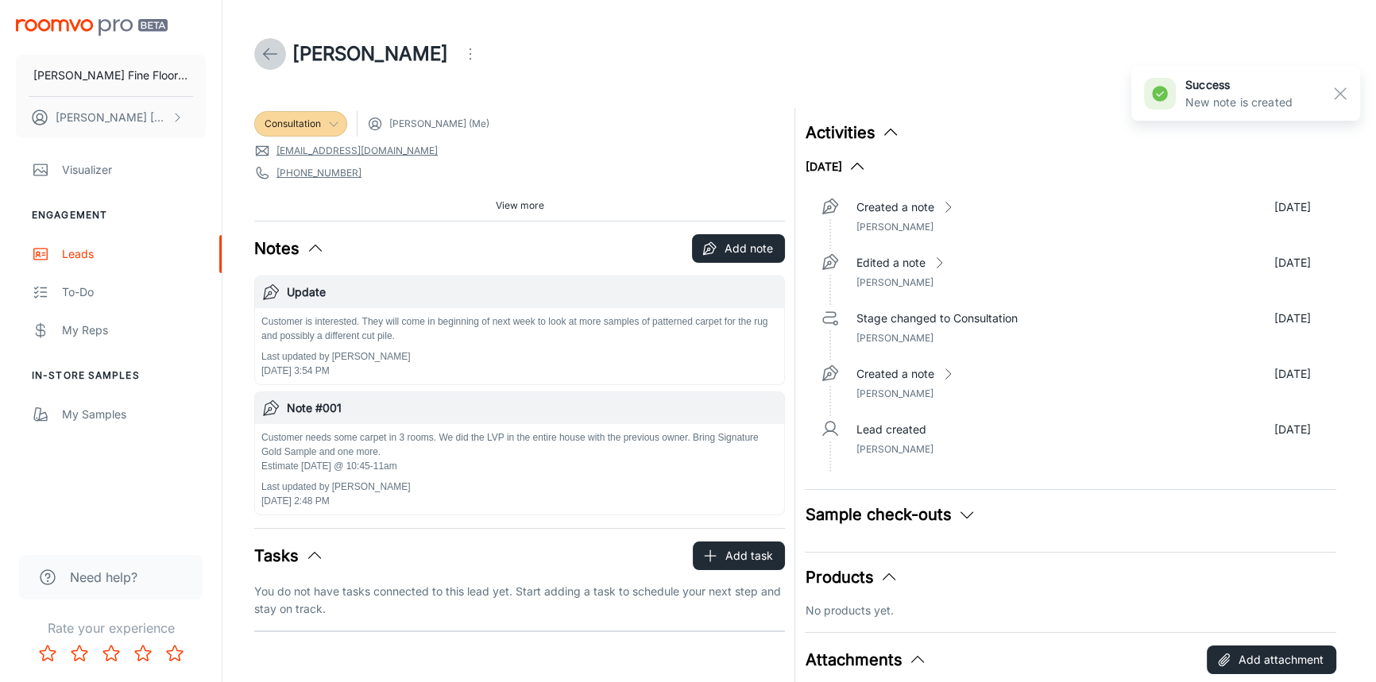
click at [265, 52] on polyline at bounding box center [267, 53] width 6 height 11
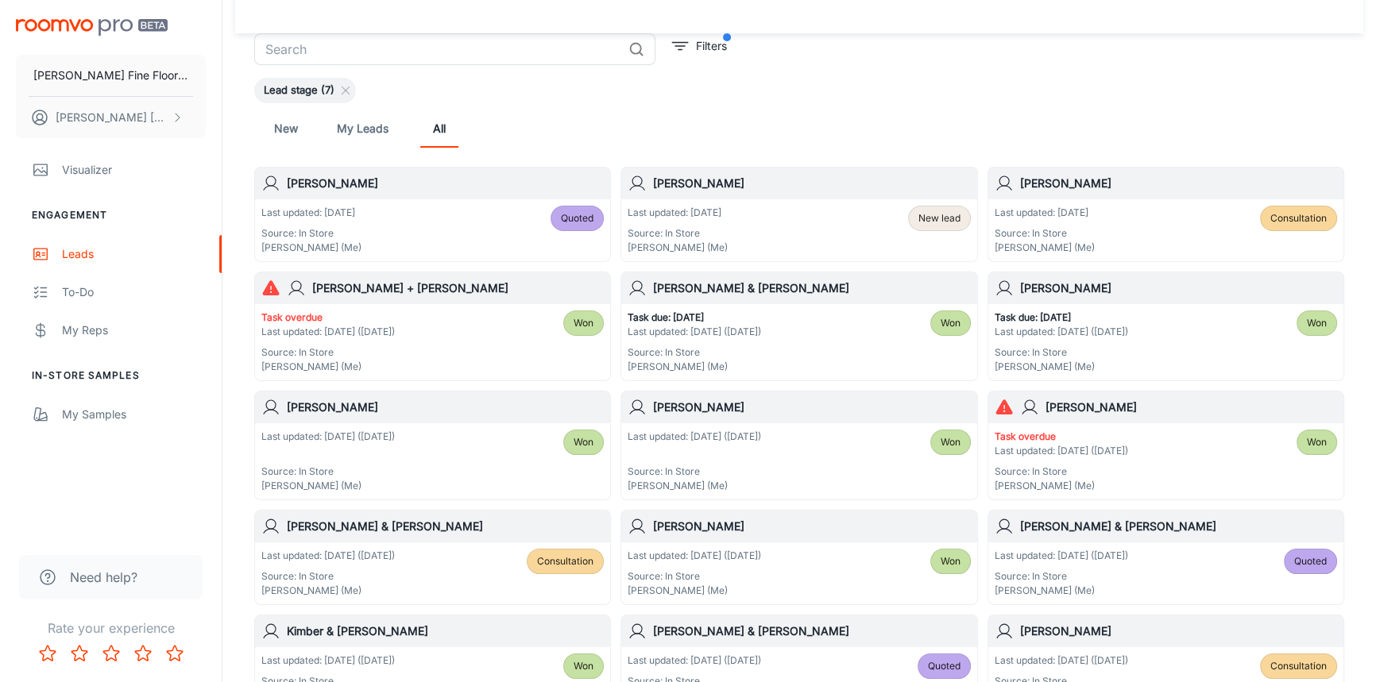
scroll to position [144, 0]
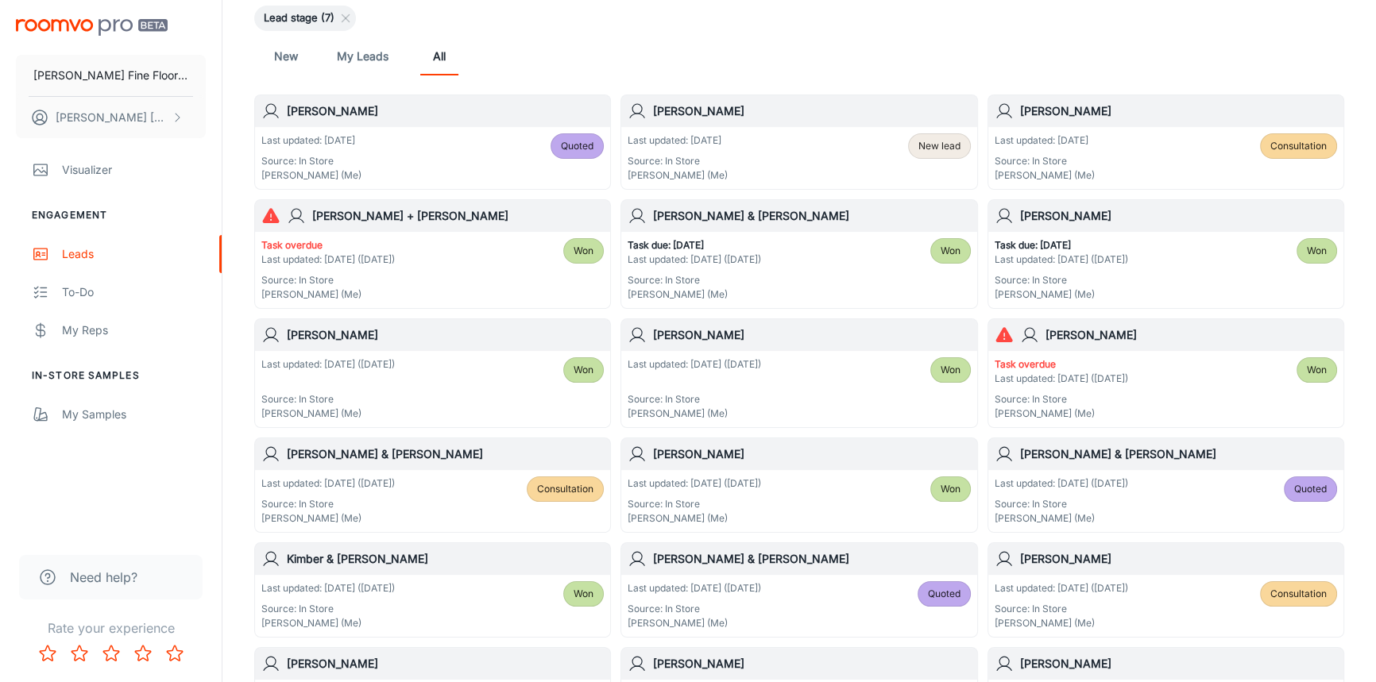
click at [421, 453] on h6 "[PERSON_NAME] & [PERSON_NAME]" at bounding box center [445, 454] width 317 height 17
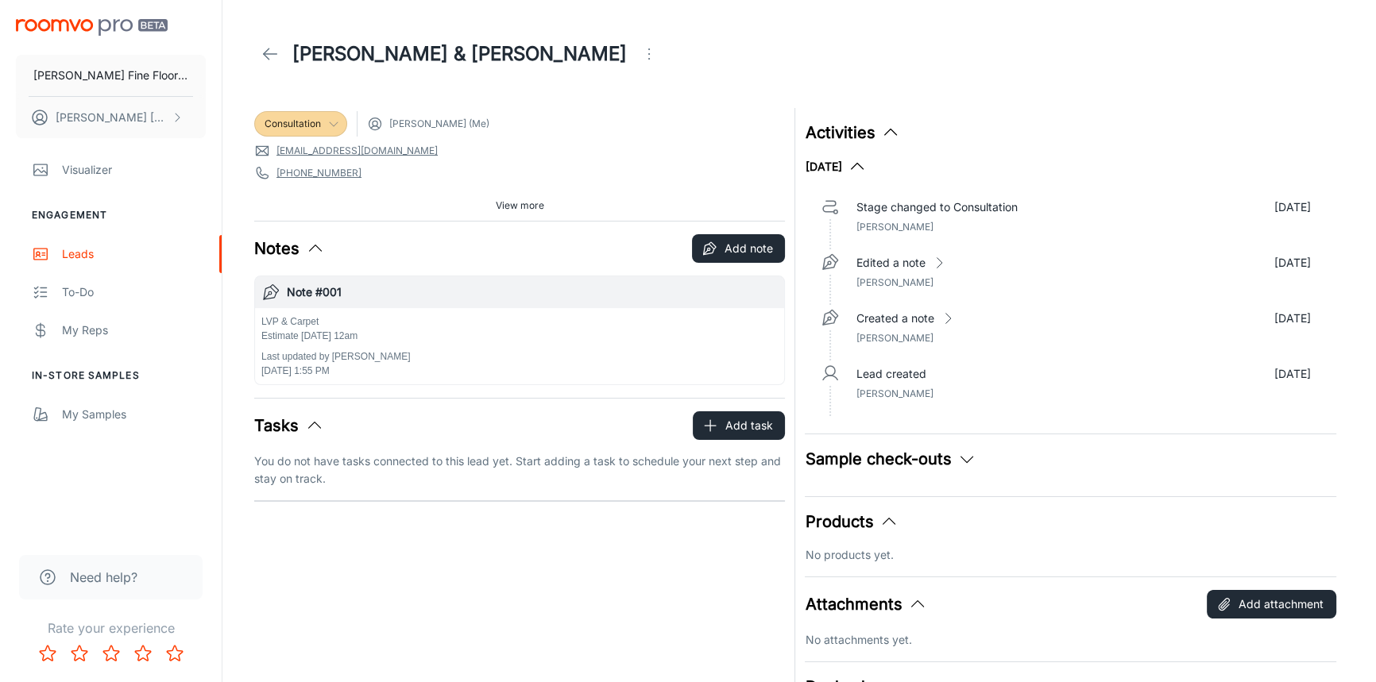
click at [334, 126] on polyline at bounding box center [334, 124] width 8 height 4
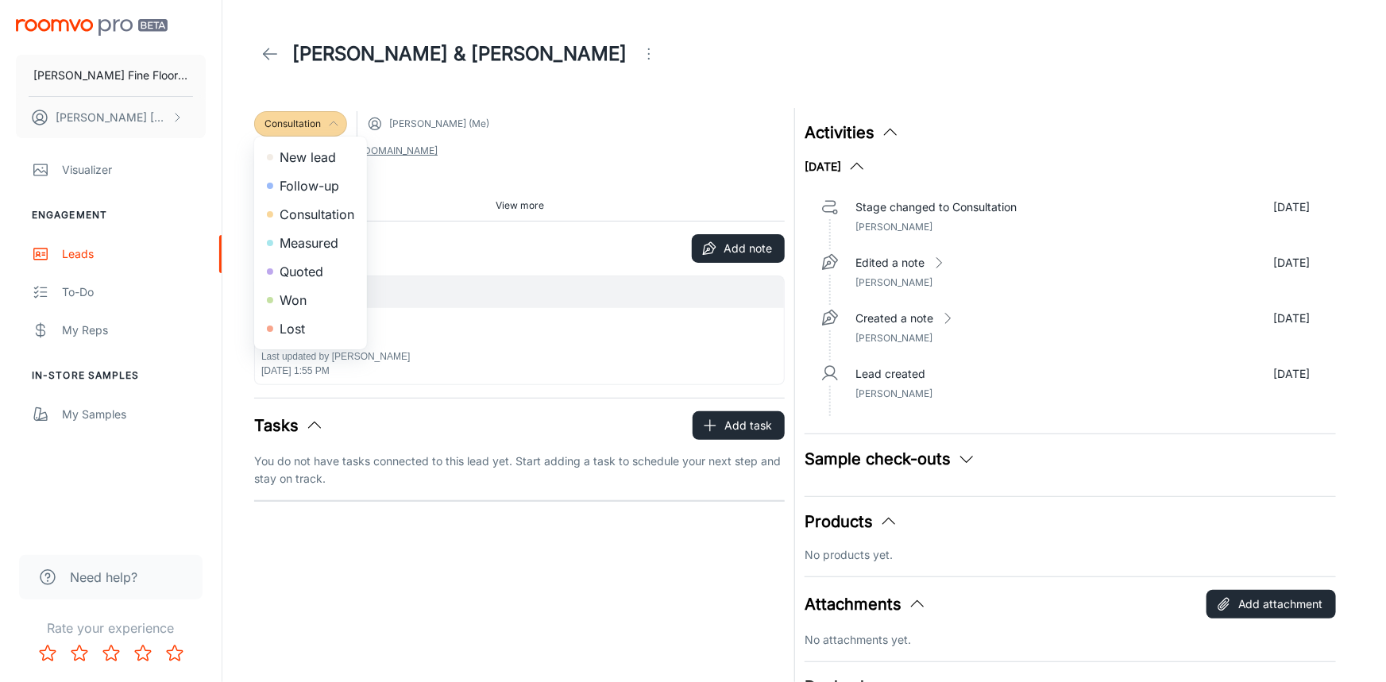
click at [308, 270] on li "Quoted" at bounding box center [310, 271] width 113 height 29
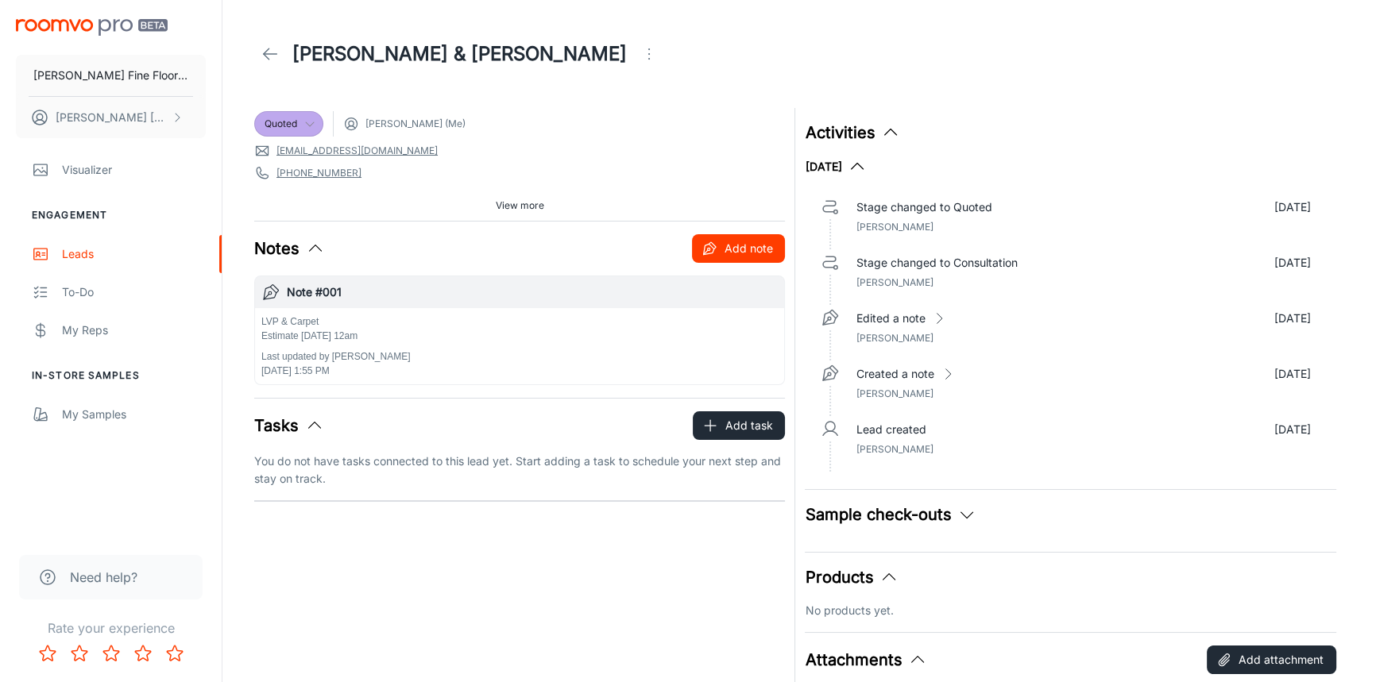
click at [754, 248] on button "Add note" at bounding box center [738, 248] width 93 height 29
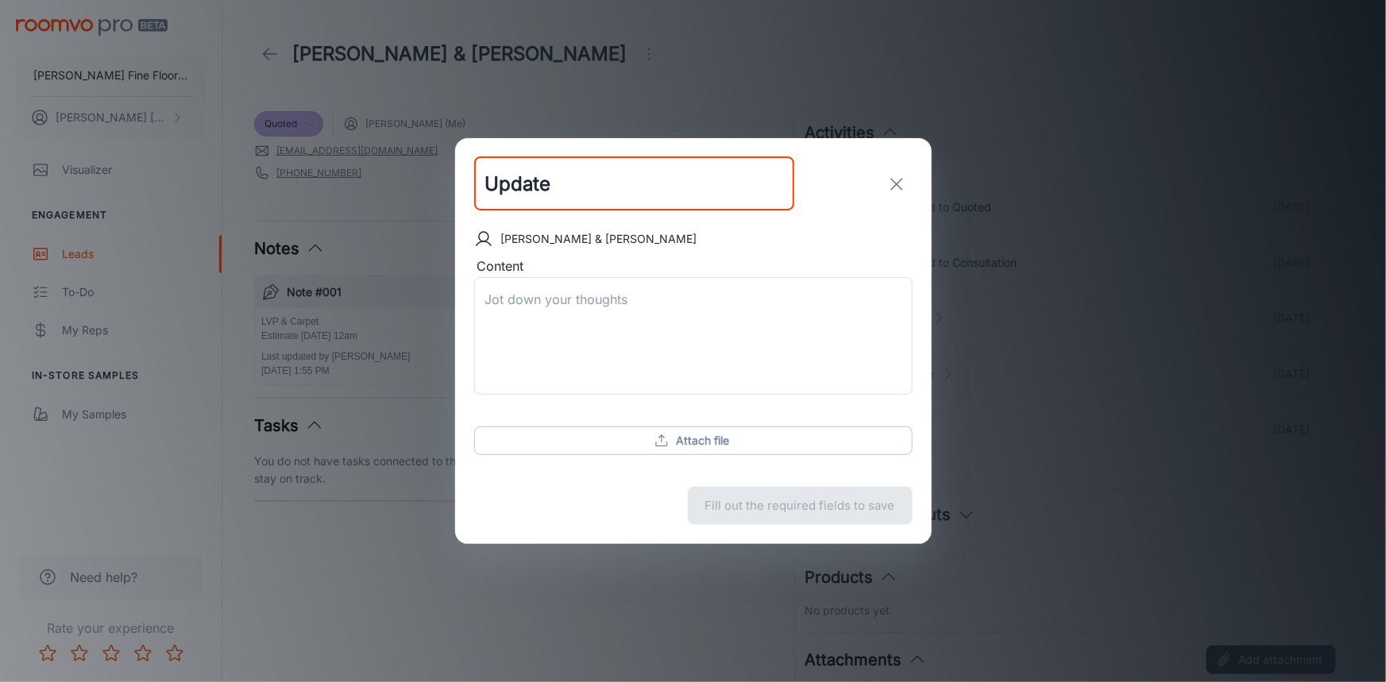
type input "Update"
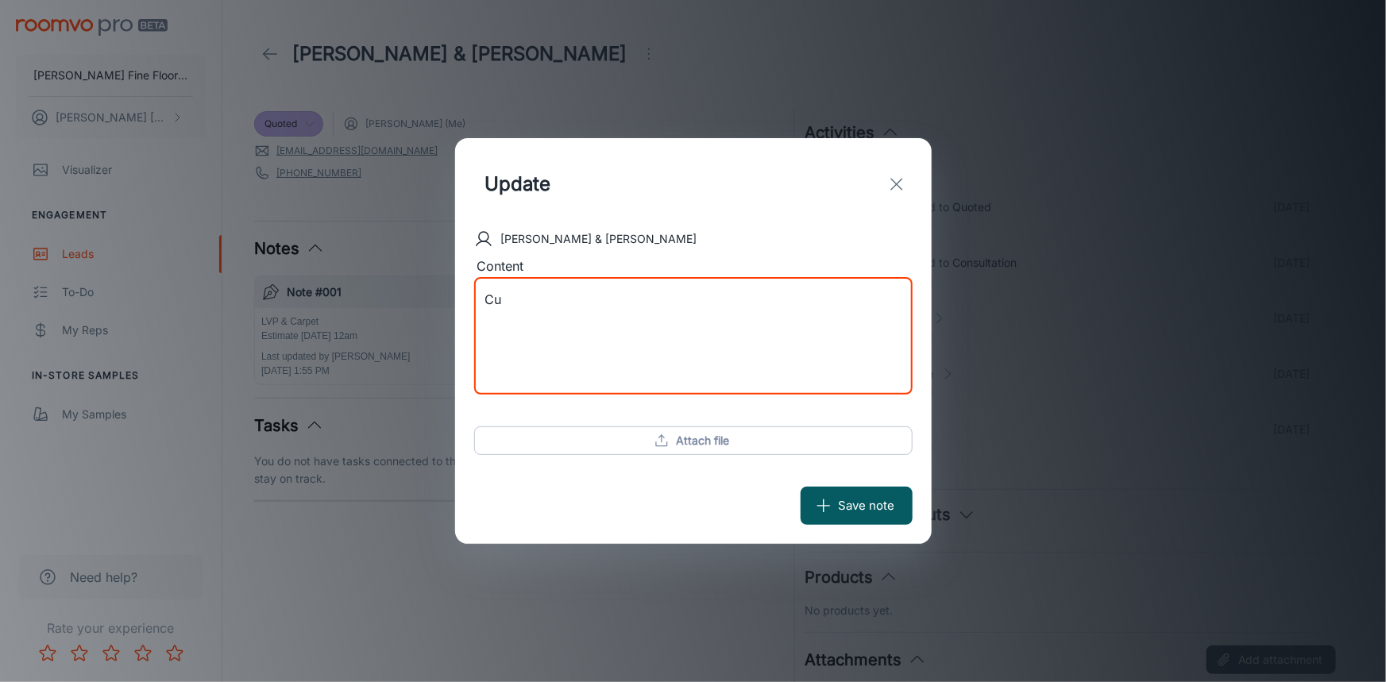
type textarea "C"
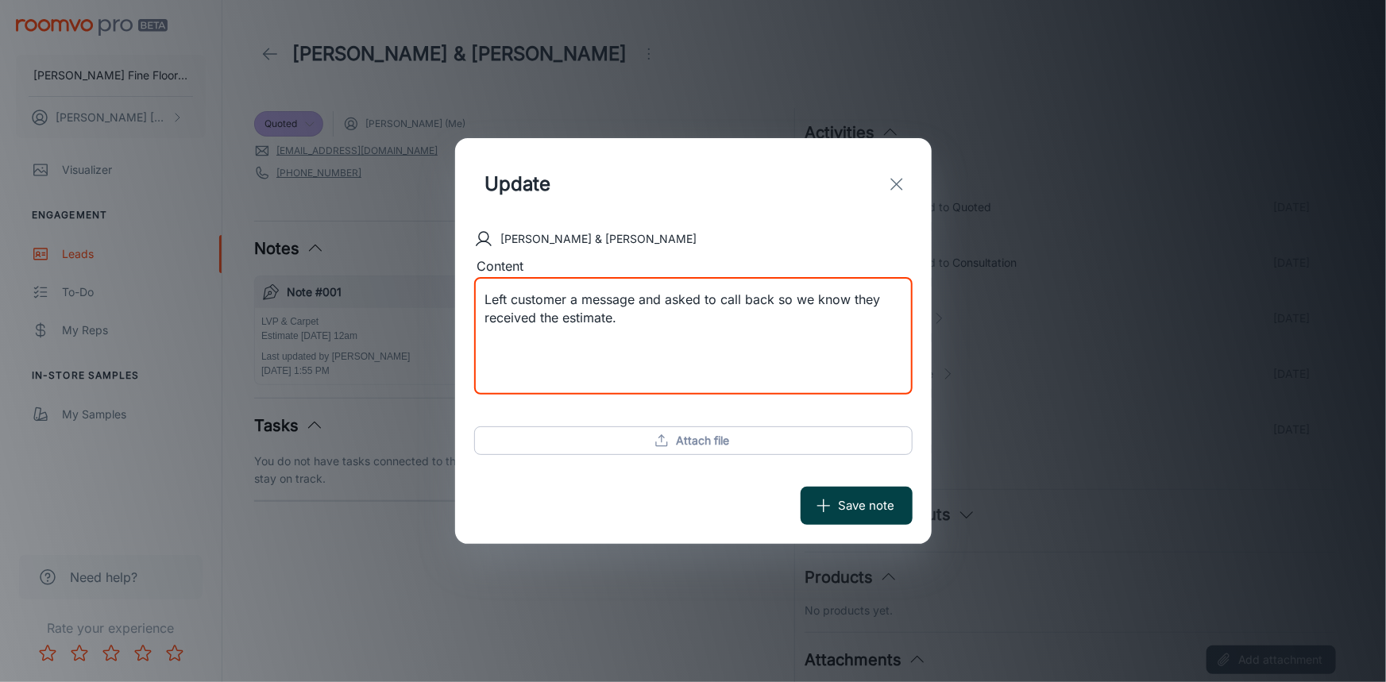
type textarea "Left customer a message and asked to call back so we know they received the est…"
click at [858, 513] on button "Save note" at bounding box center [857, 506] width 112 height 38
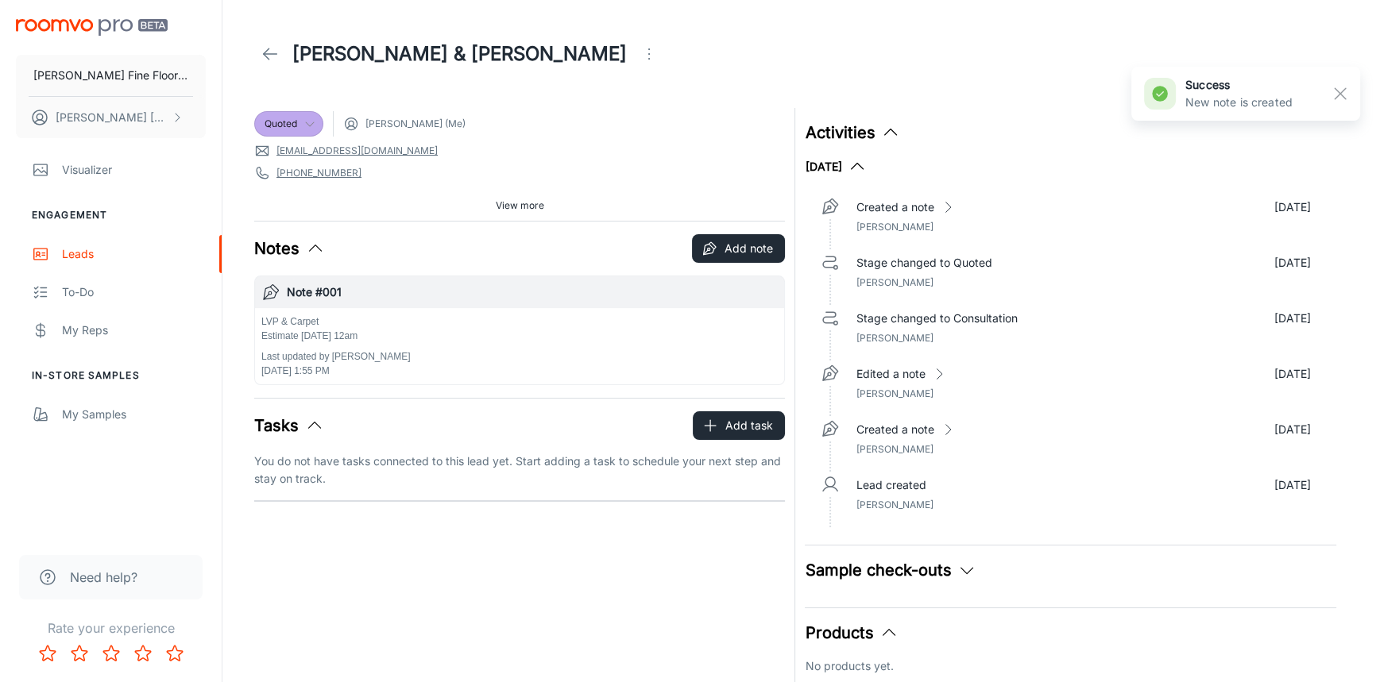
click at [269, 54] on line at bounding box center [271, 54] width 14 height 0
